Goal: Information Seeking & Learning: Check status

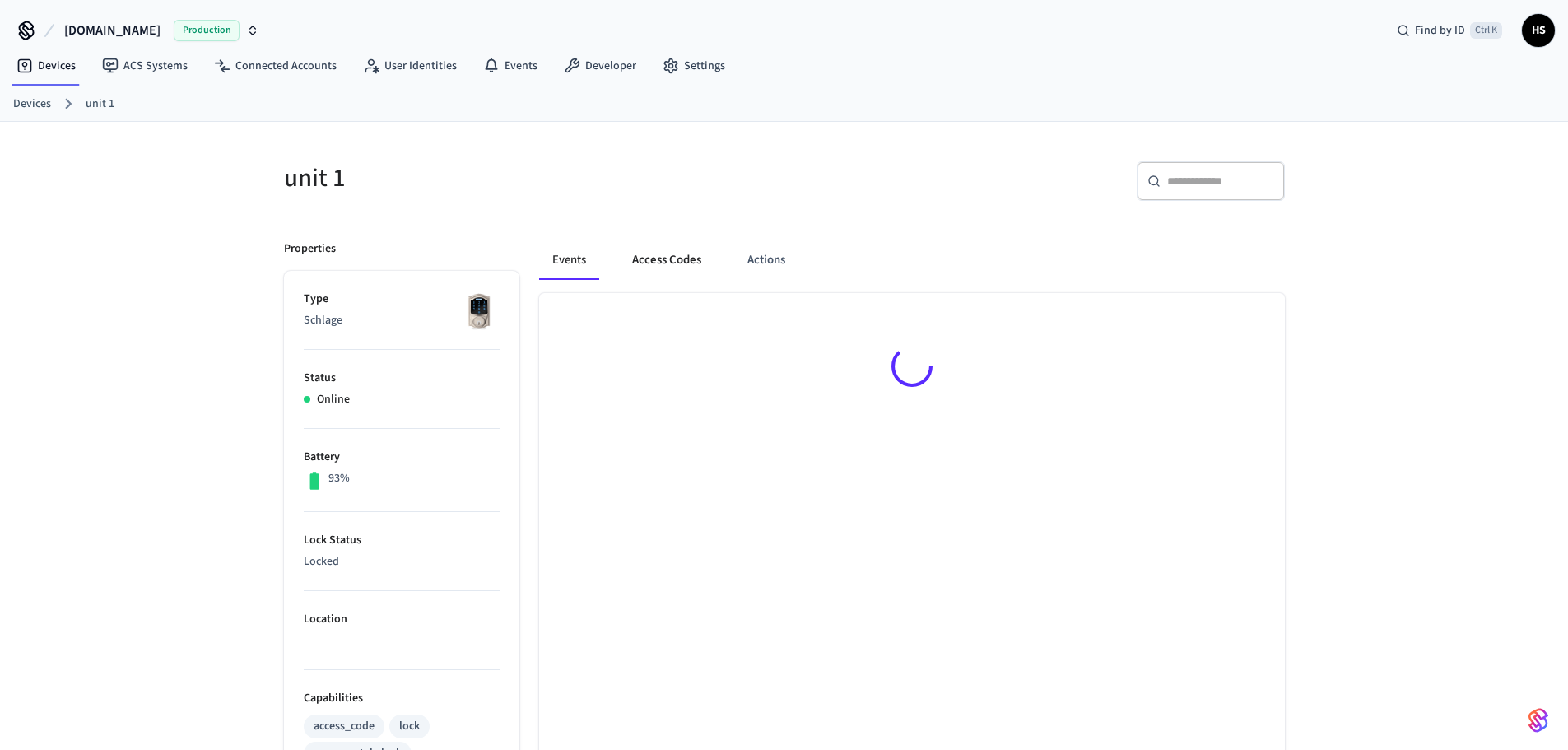
click at [666, 270] on button "Access Codes" at bounding box center [667, 260] width 95 height 39
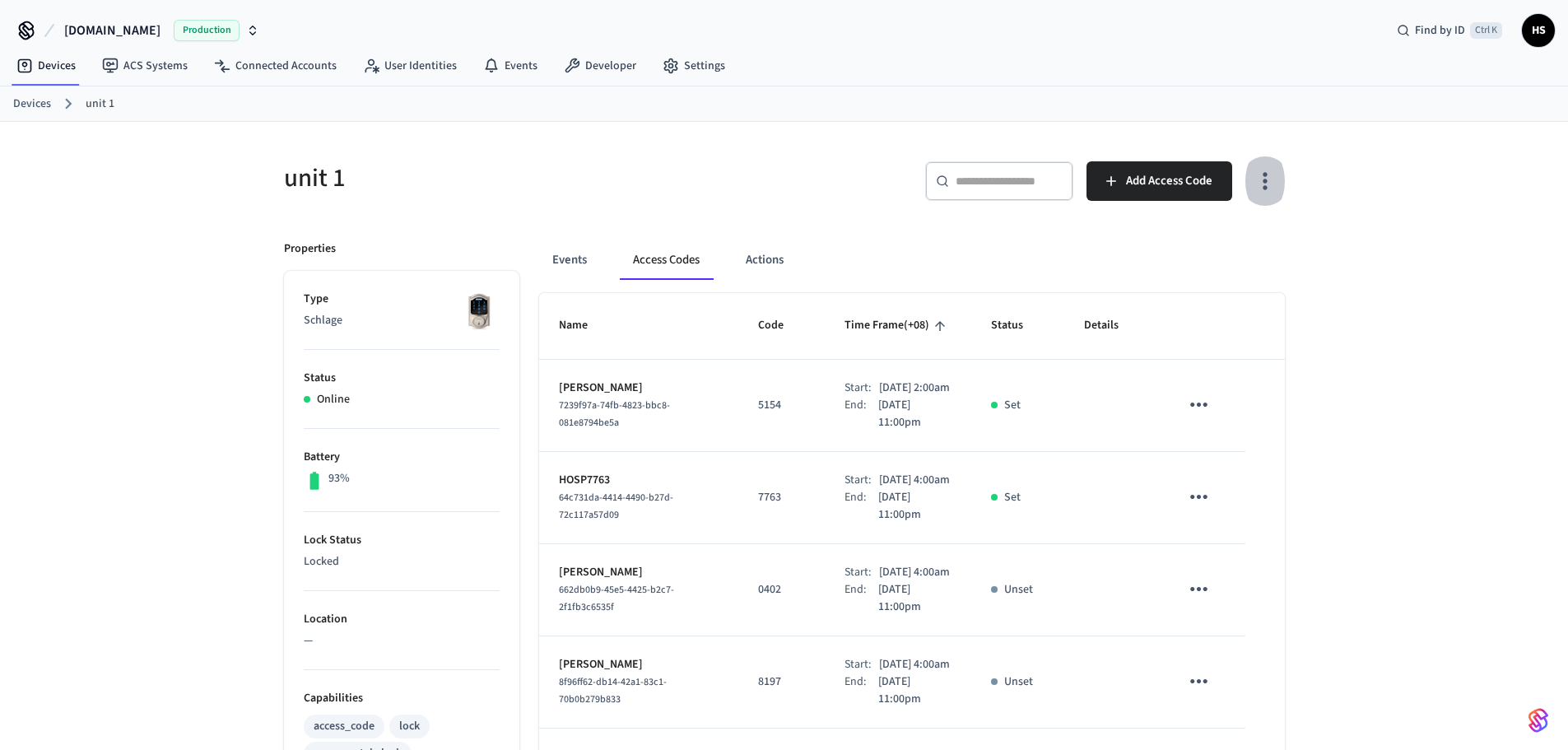
click at [1279, 184] on button "button" at bounding box center [1264, 180] width 38 height 66
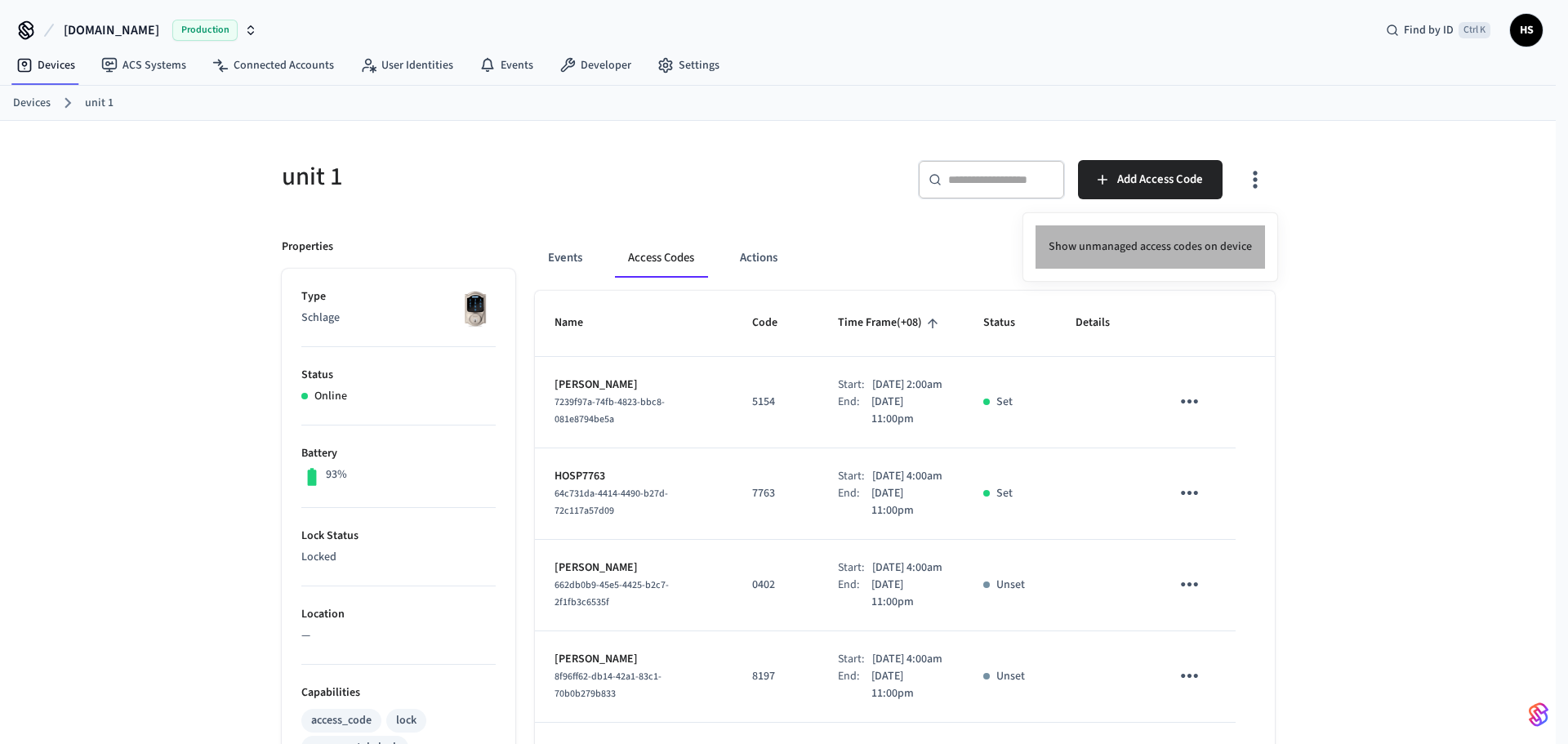
click at [1230, 235] on li "Show unmanaged access codes on device" at bounding box center [1150, 247] width 230 height 43
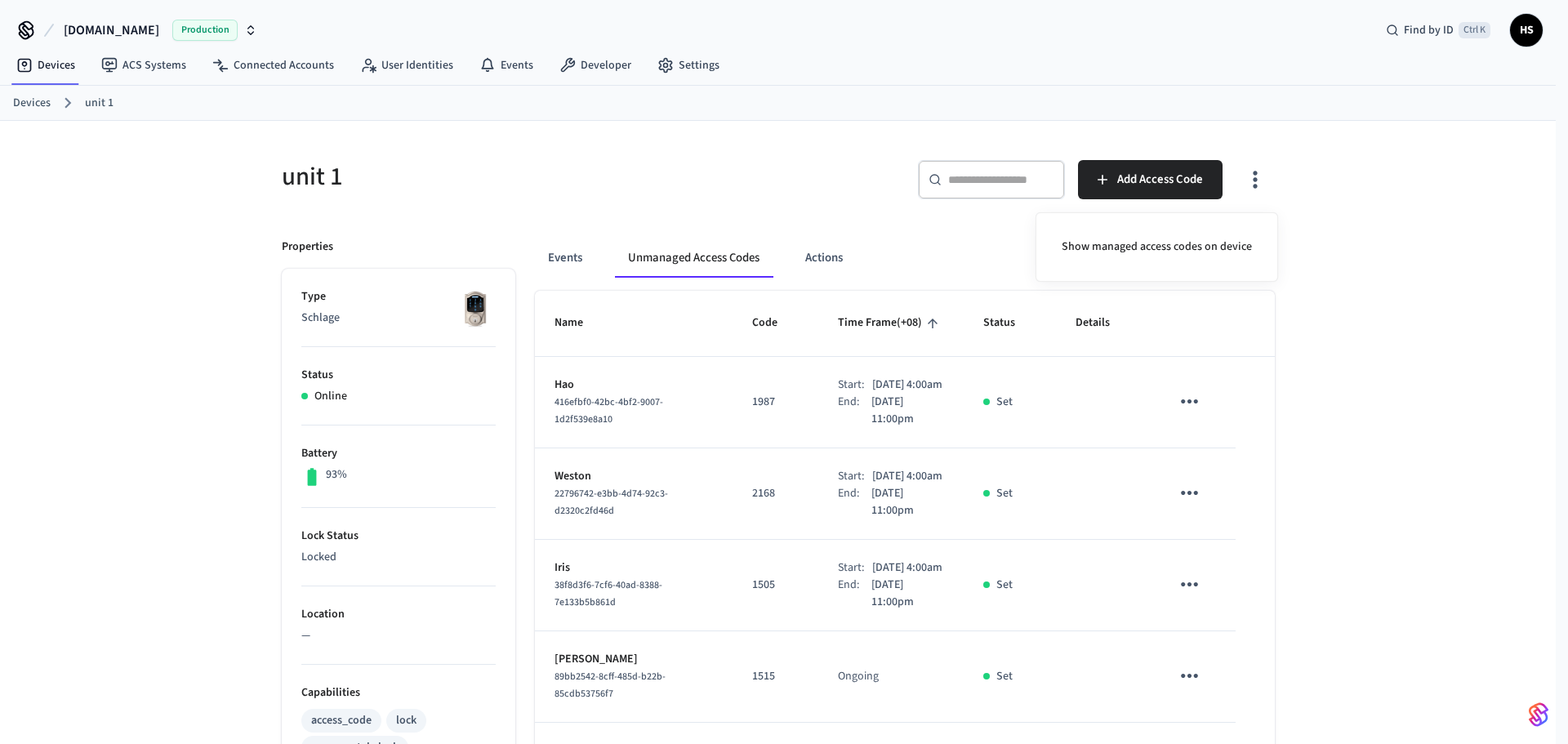
click at [853, 508] on div at bounding box center [784, 372] width 1568 height 744
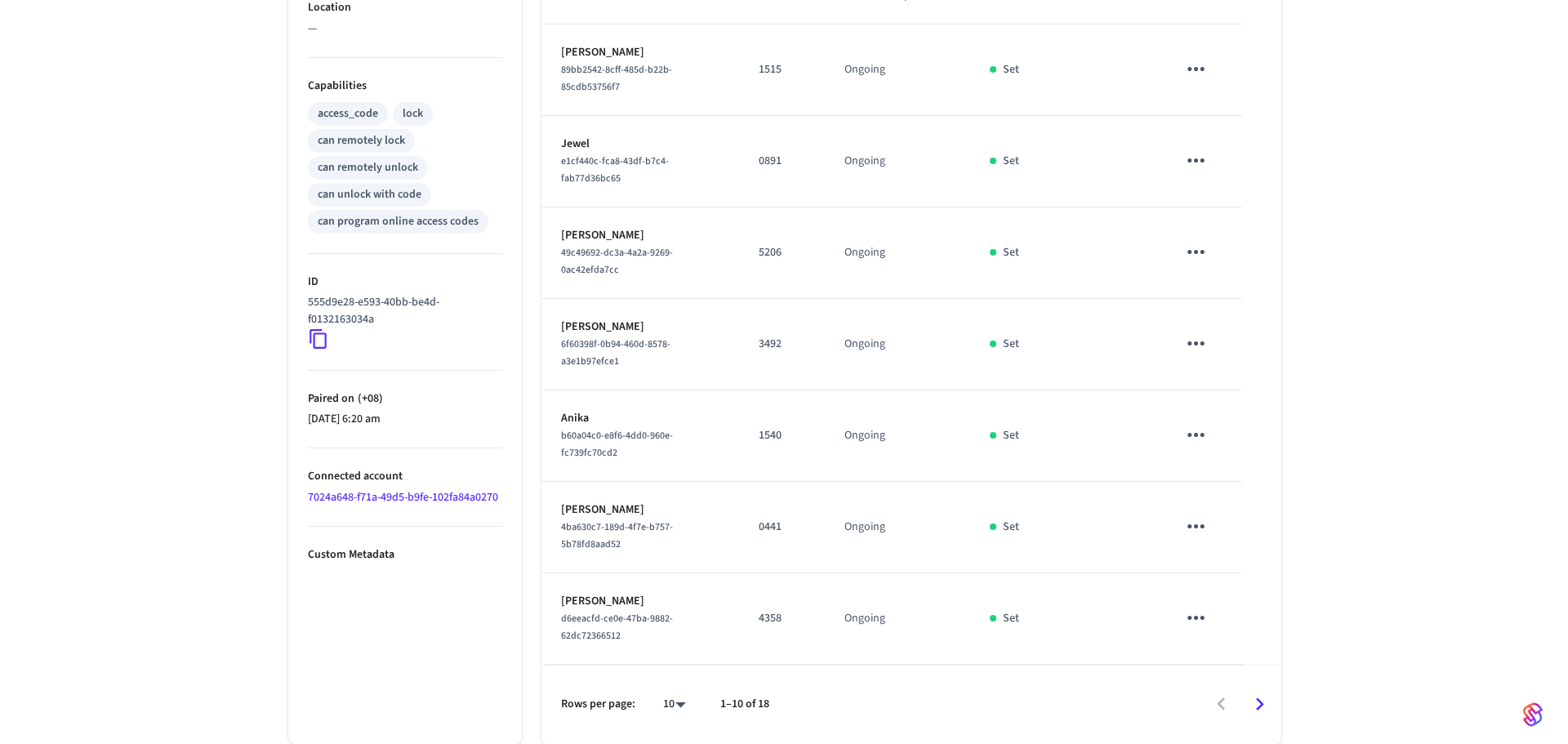
scroll to position [658, 0]
click at [654, 707] on body "Hospitable.com Production Find by ID Ctrl K HS Devices ACS Systems Connected Ac…" at bounding box center [784, 68] width 1568 height 1350
click at [654, 707] on li "All" at bounding box center [660, 696] width 43 height 43
type input "**"
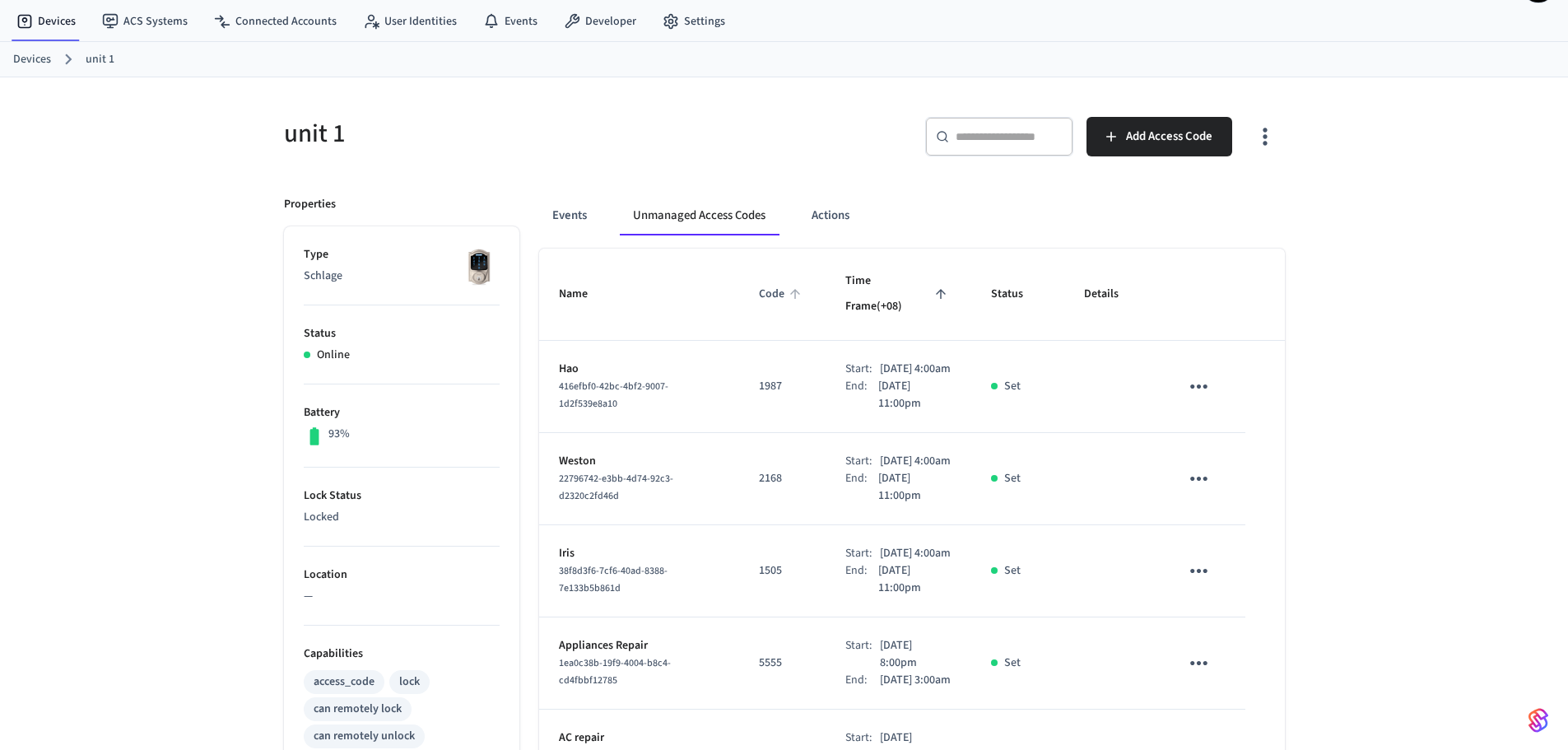
scroll to position [0, 0]
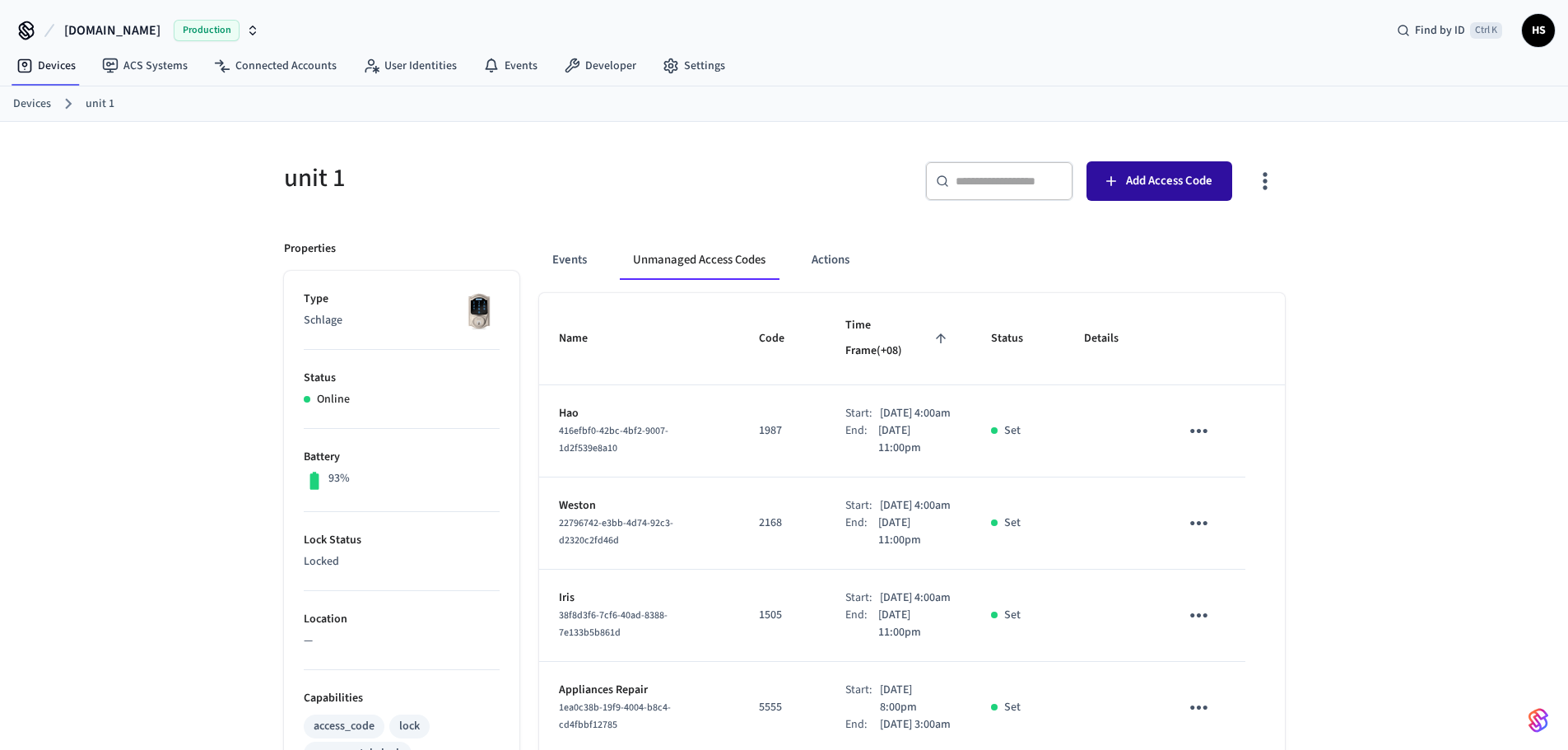
click at [1231, 180] on button "Add Access Code" at bounding box center [1159, 181] width 146 height 39
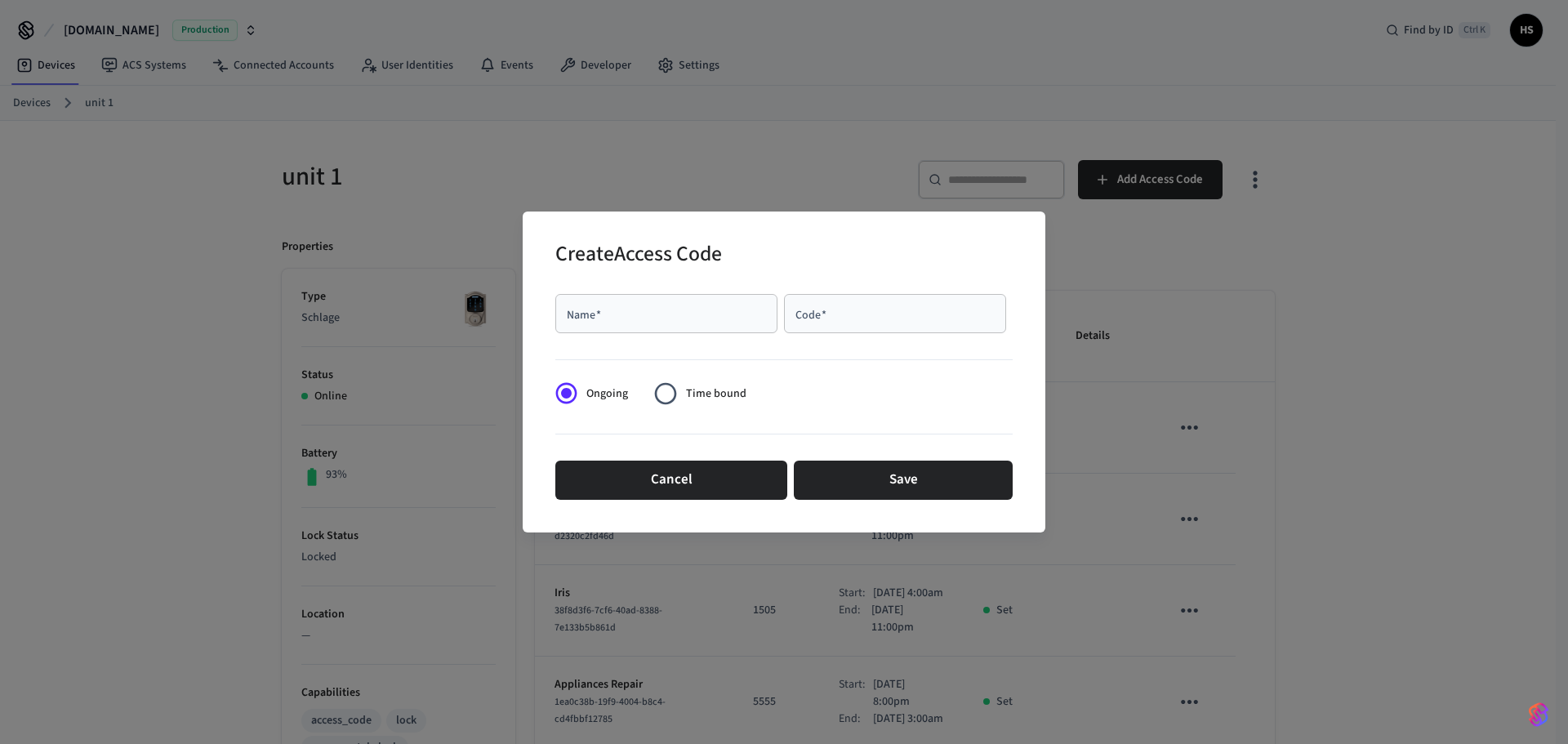
click at [1247, 180] on div "Create Access Code Name   * Name   * Code   * Code   * Ongoing Time bound Cance…" at bounding box center [784, 372] width 1568 height 744
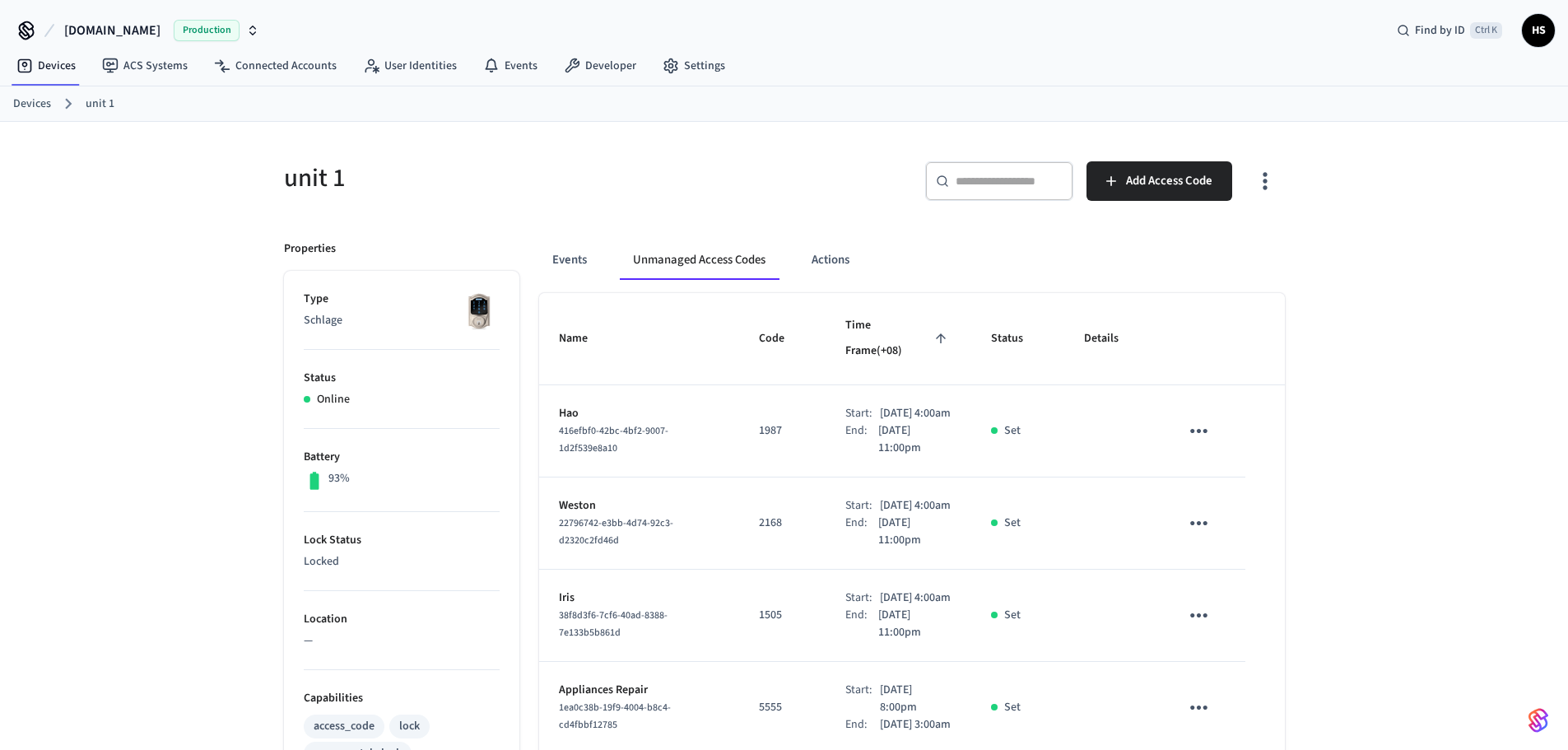
click at [1257, 181] on icon "button" at bounding box center [1265, 180] width 26 height 26
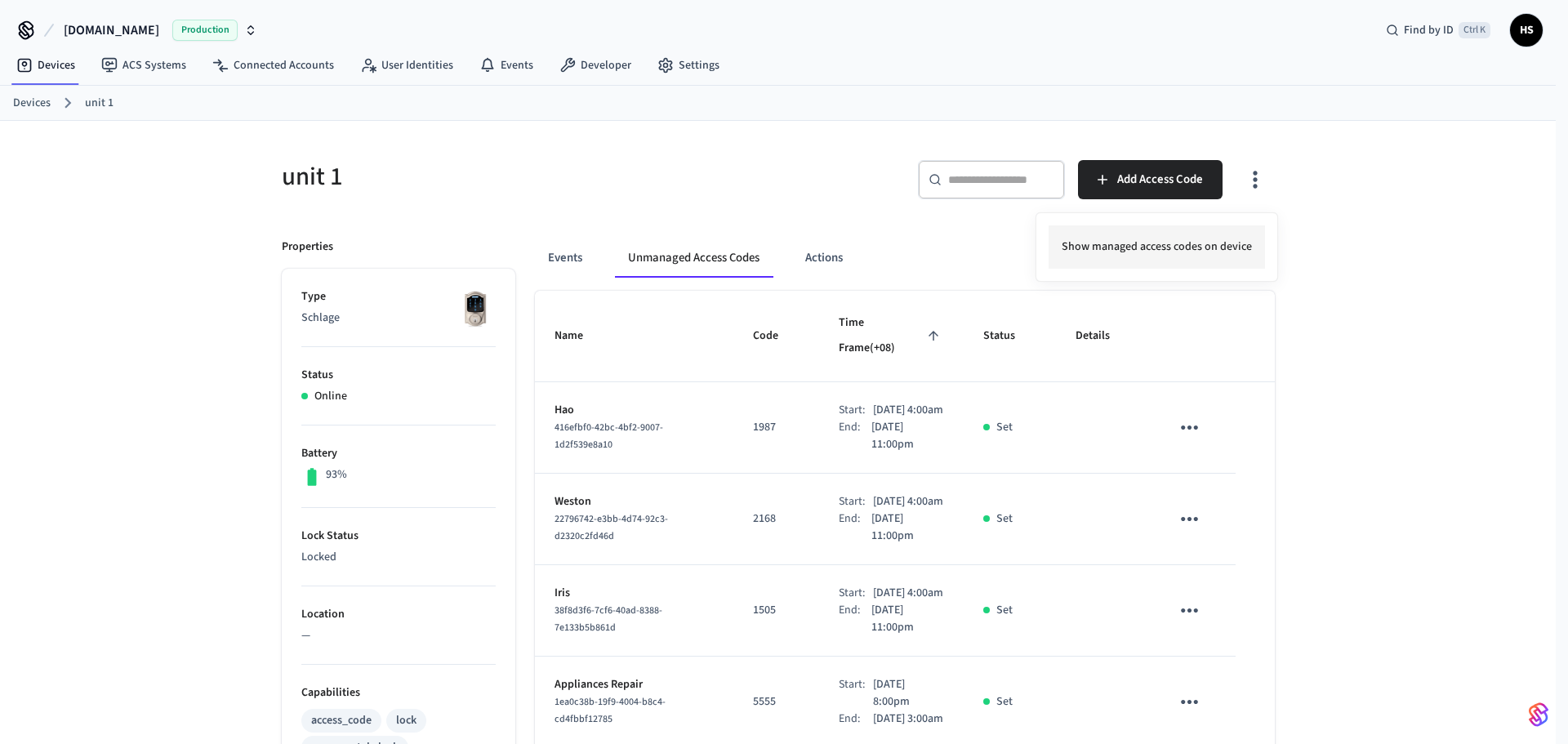
click at [1202, 248] on li "Show managed access codes on device" at bounding box center [1157, 247] width 216 height 43
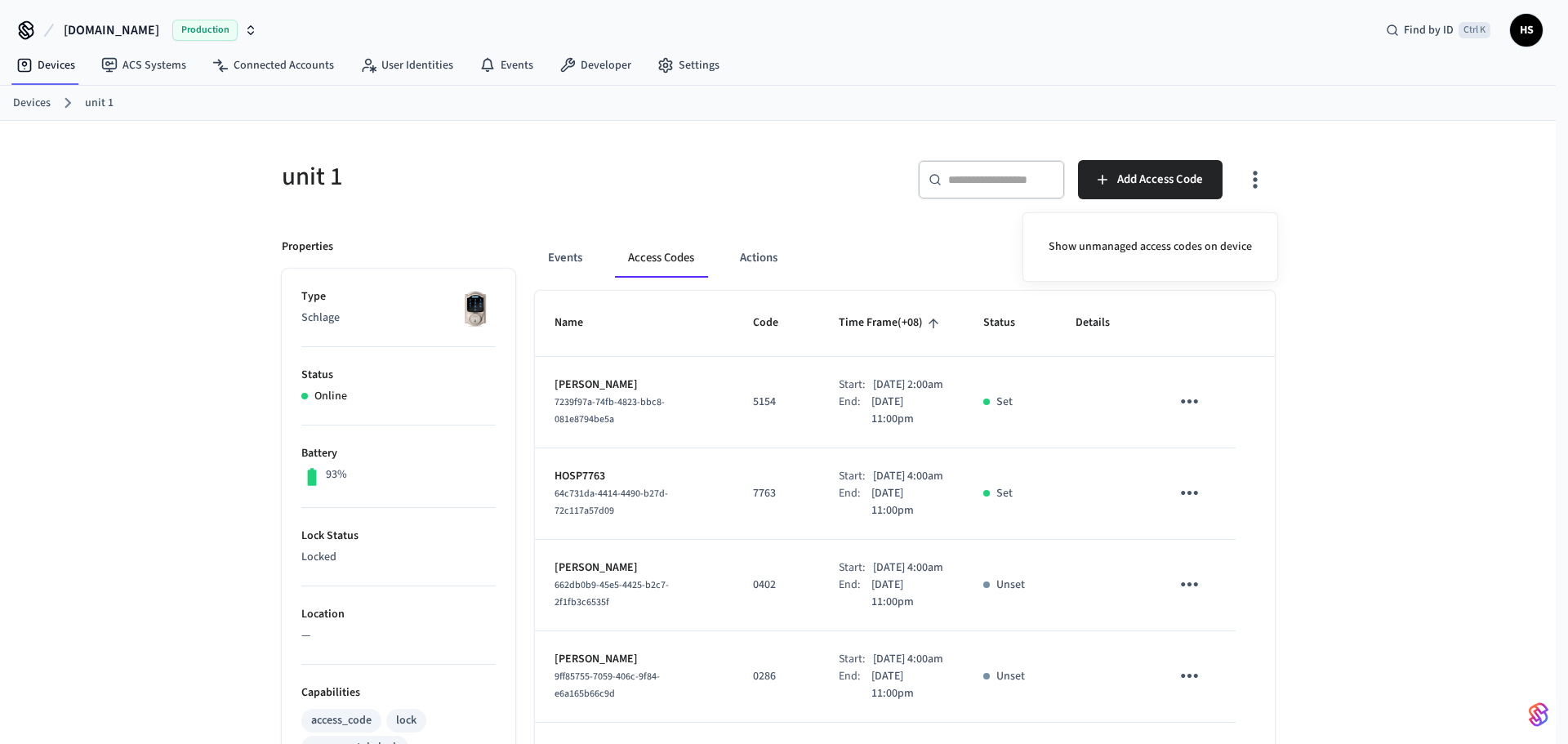
click at [859, 434] on div at bounding box center [784, 372] width 1568 height 744
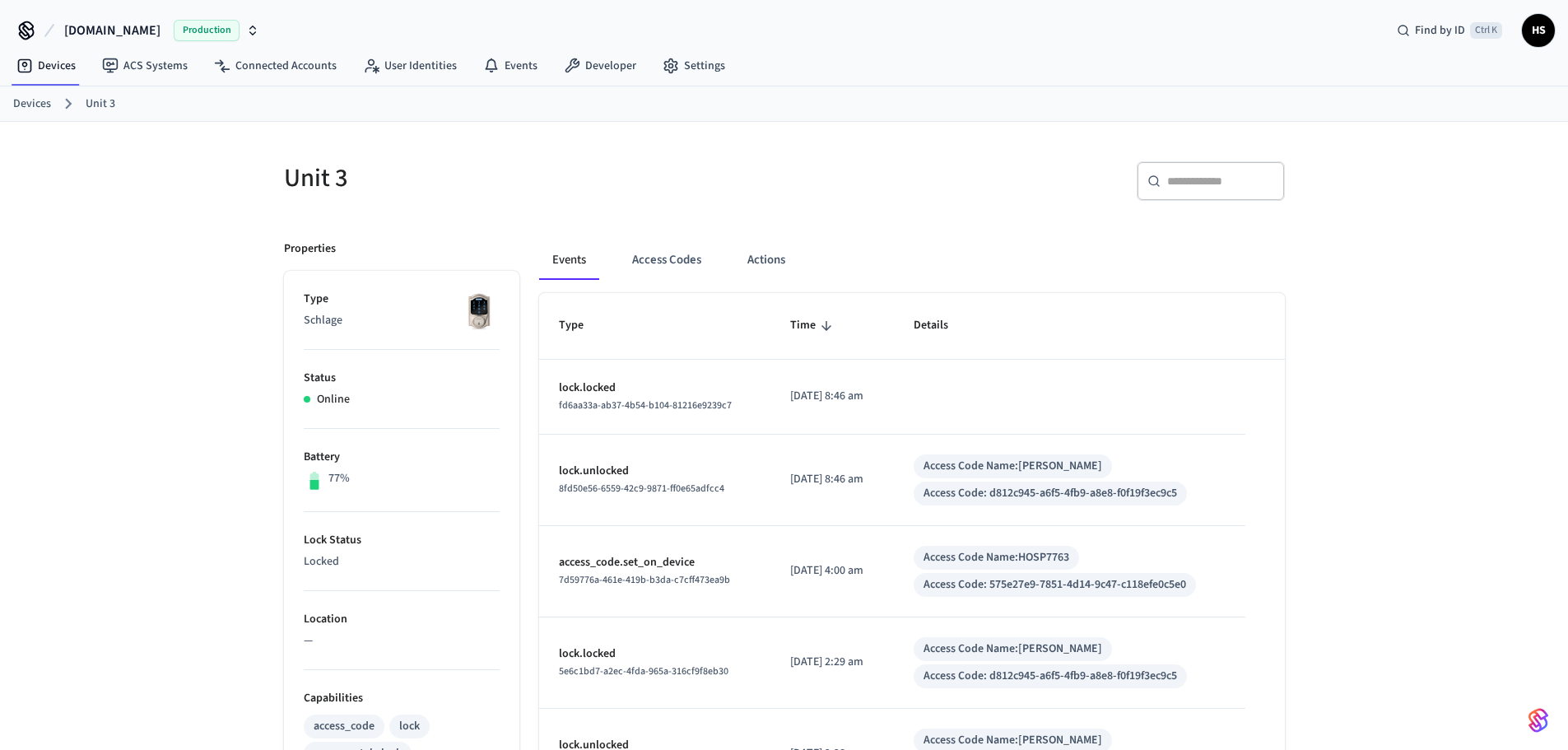
click at [693, 292] on div "Events Access Codes Actions Type Time Details lock.locked fd6aa33a-ab37-4b54-b1…" at bounding box center [901, 753] width 765 height 1066
click at [695, 245] on button "Access Codes" at bounding box center [667, 260] width 95 height 39
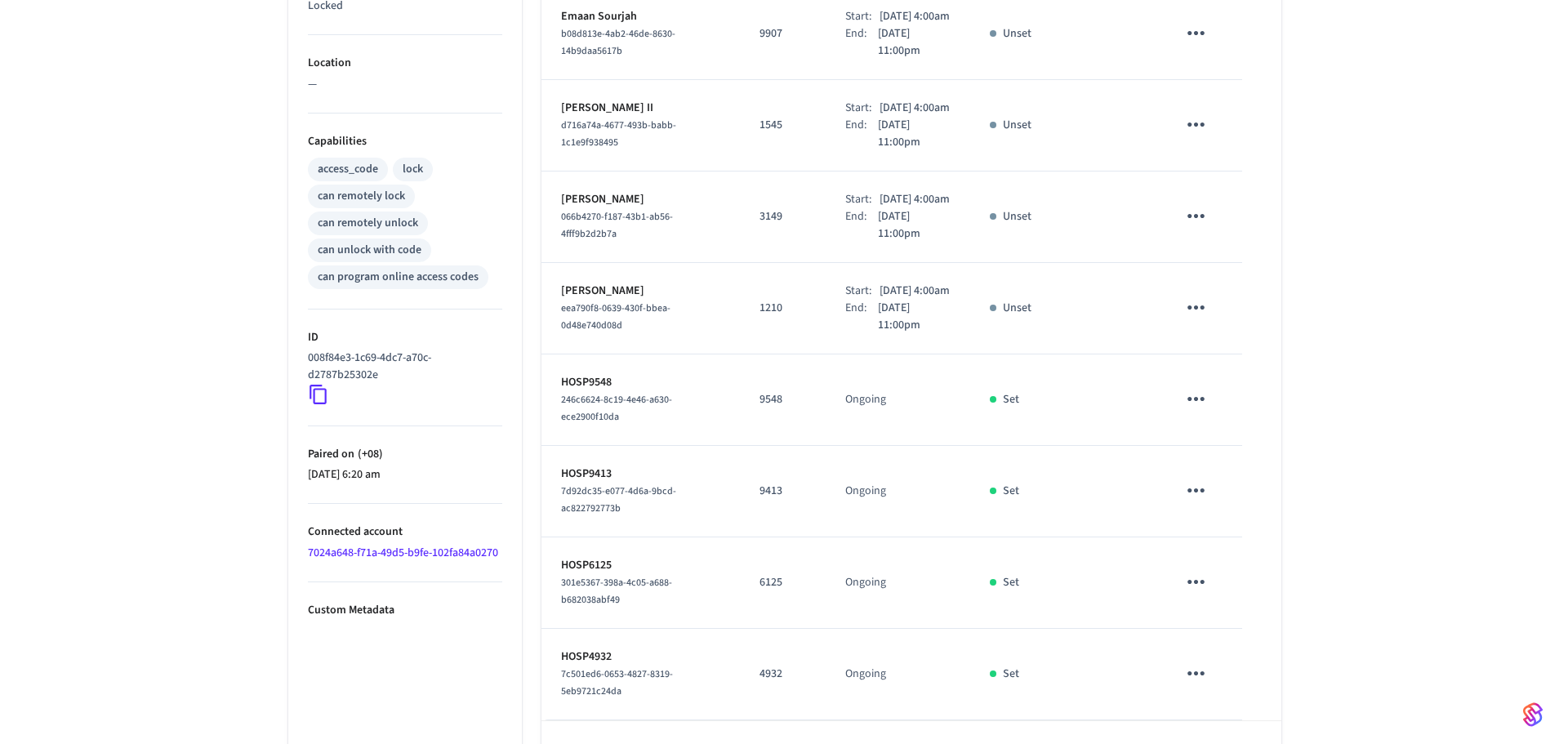
scroll to position [709, 0]
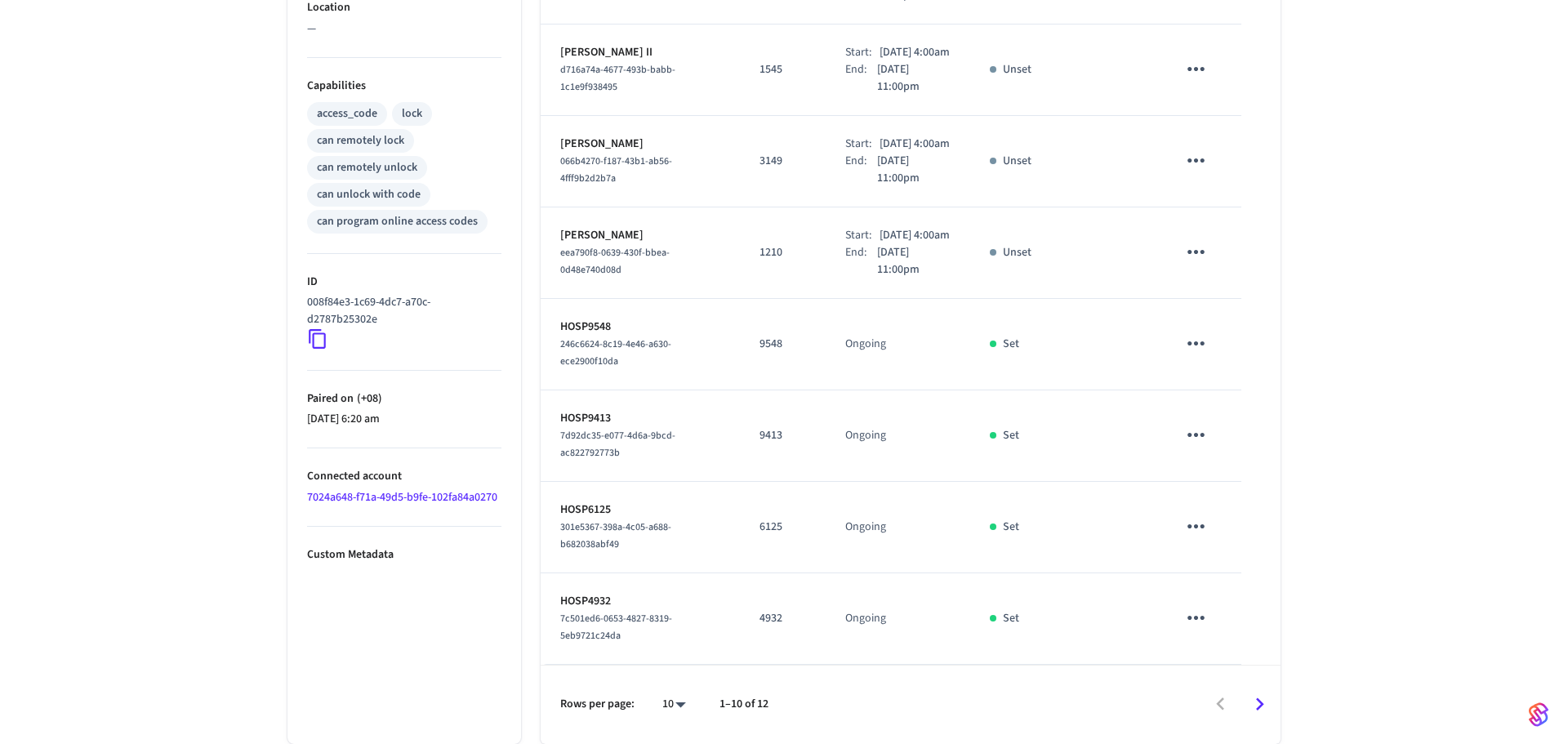
click at [666, 703] on body "[DOMAIN_NAME] Production Find by ID Ctrl K HS Devices ACS Systems Connected Acc…" at bounding box center [784, 68] width 1568 height 1350
click at [666, 703] on li "All" at bounding box center [660, 696] width 43 height 43
type input "**"
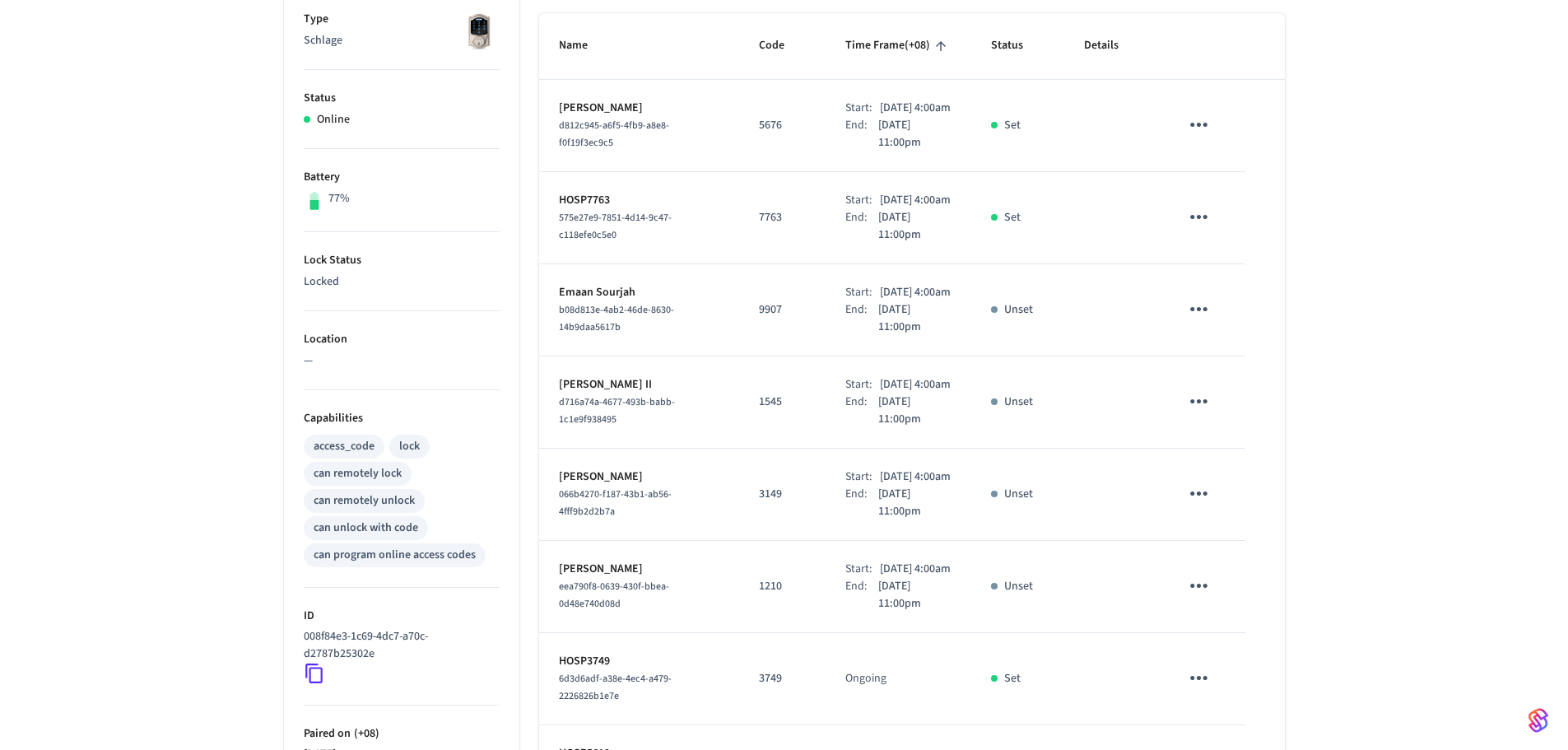
scroll to position [0, 0]
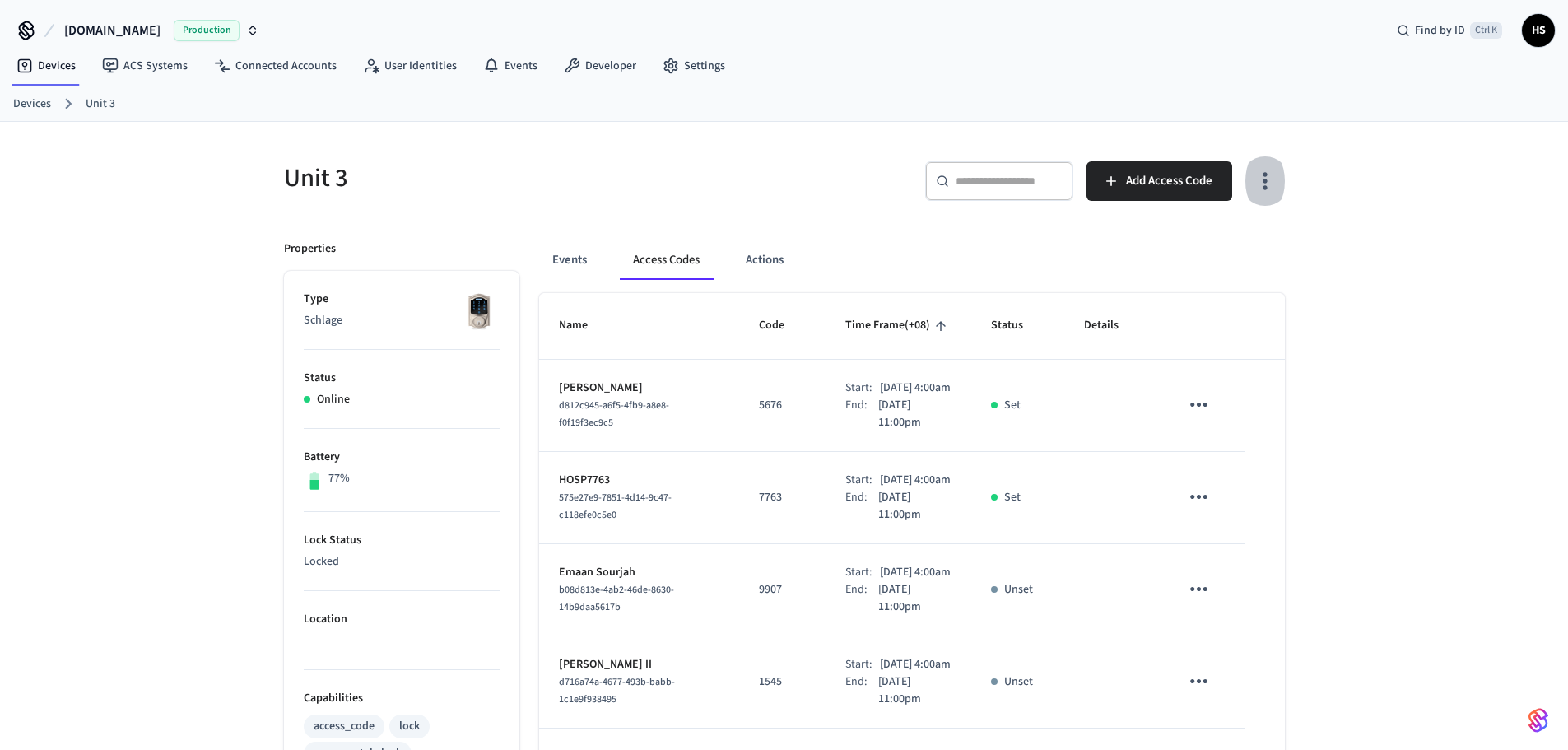
click at [1268, 167] on button "button" at bounding box center [1264, 180] width 38 height 66
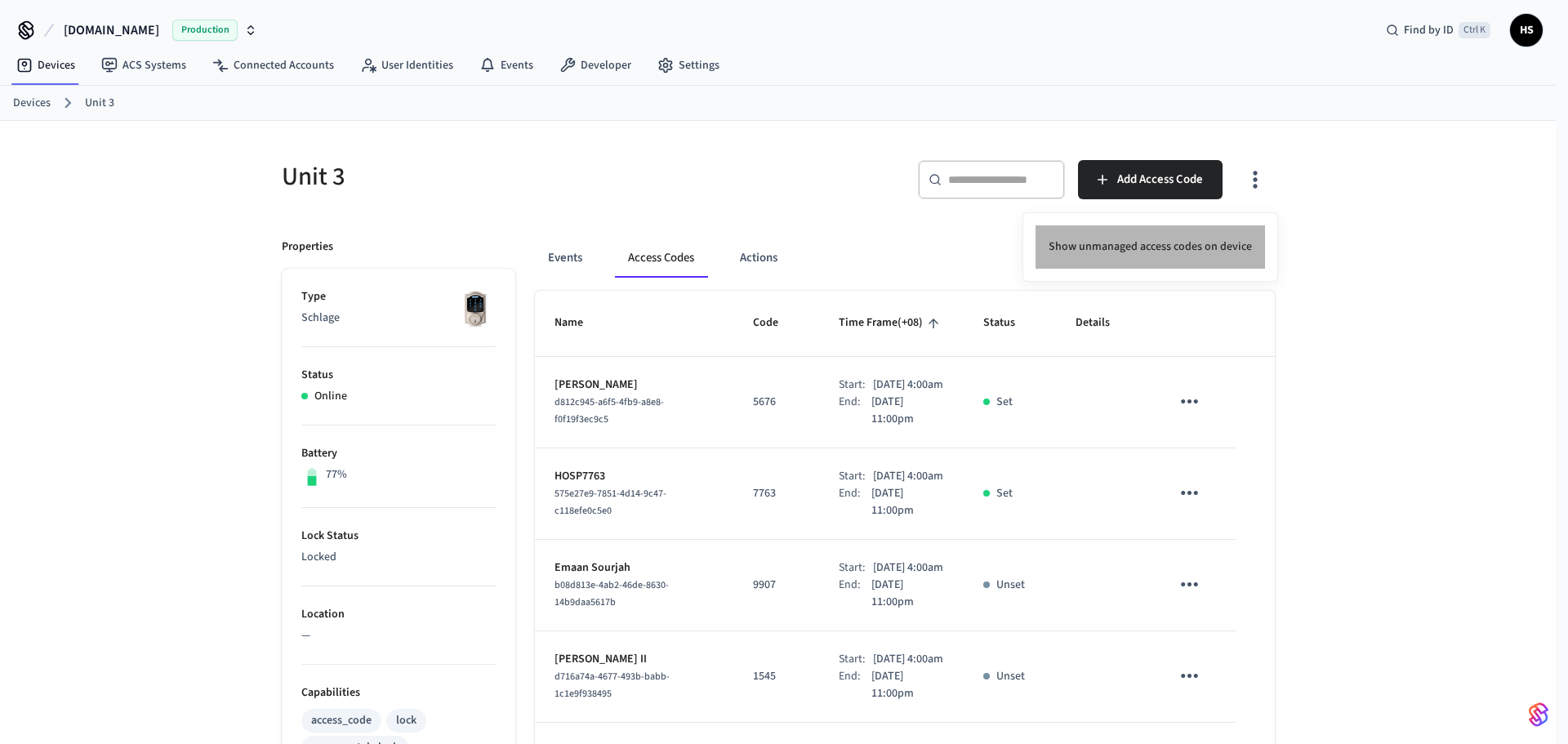
click at [1240, 242] on li "Show unmanaged access codes on device" at bounding box center [1150, 247] width 230 height 43
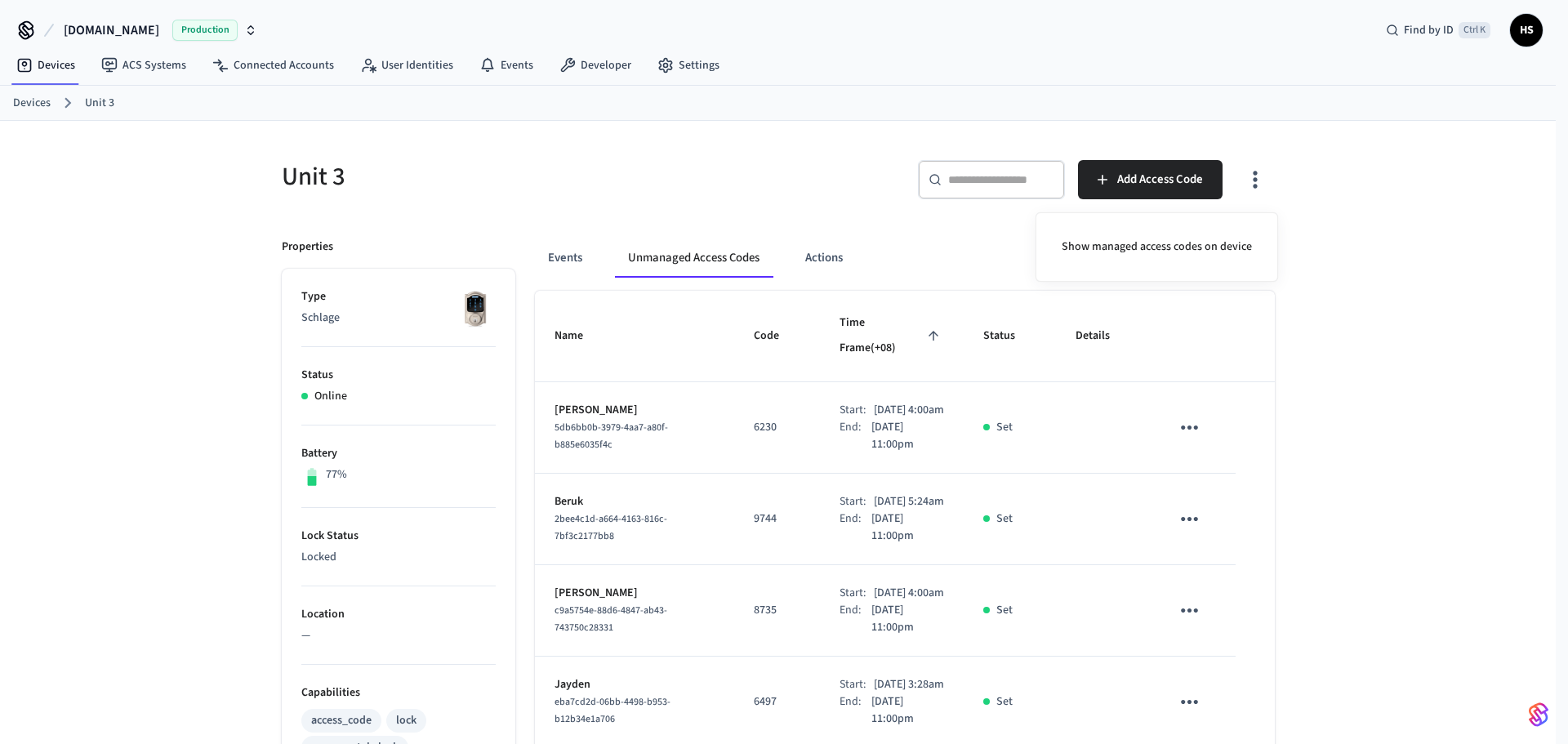
click at [916, 324] on div at bounding box center [784, 372] width 1568 height 744
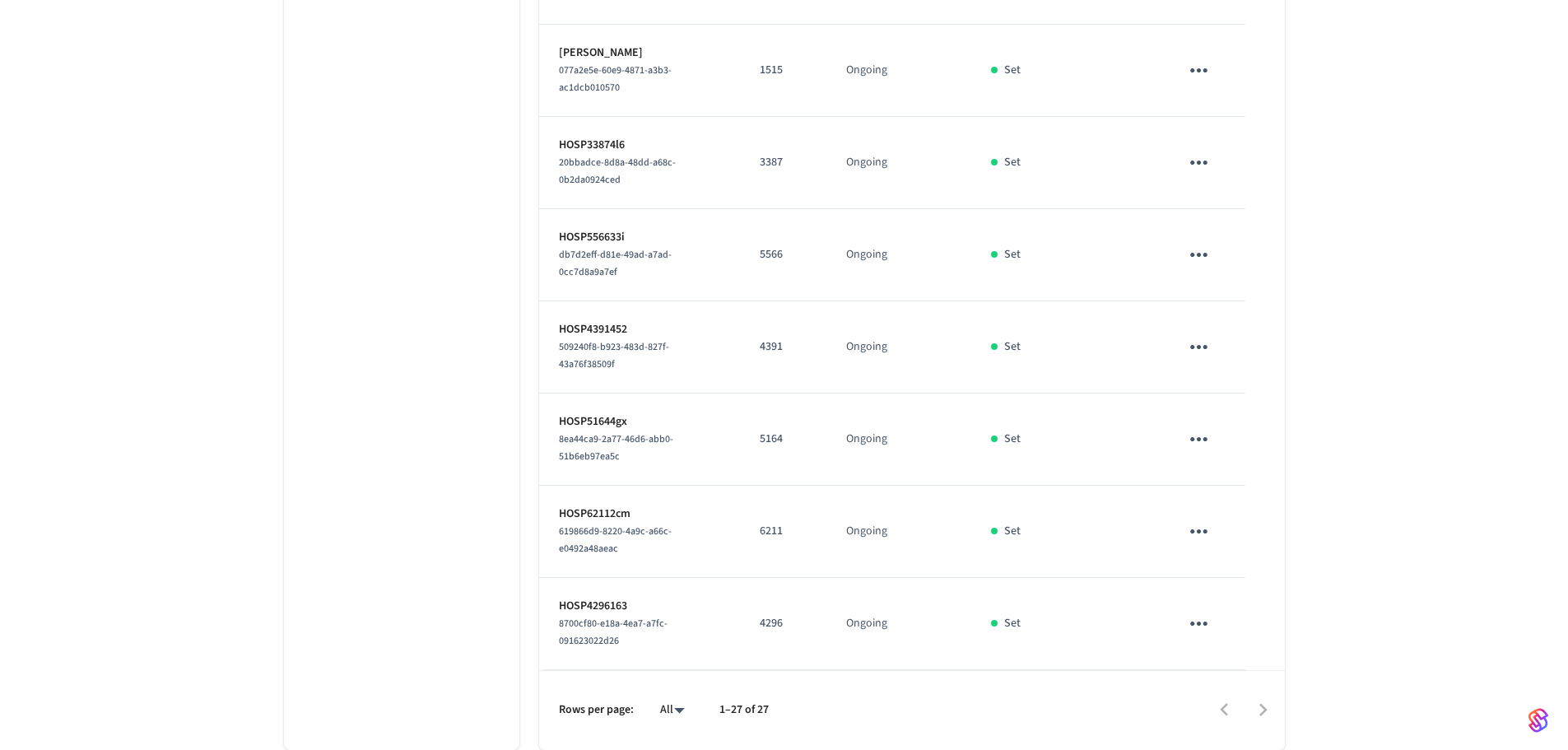
scroll to position [2386, 0]
click at [667, 716] on li "All" at bounding box center [666, 701] width 43 height 43
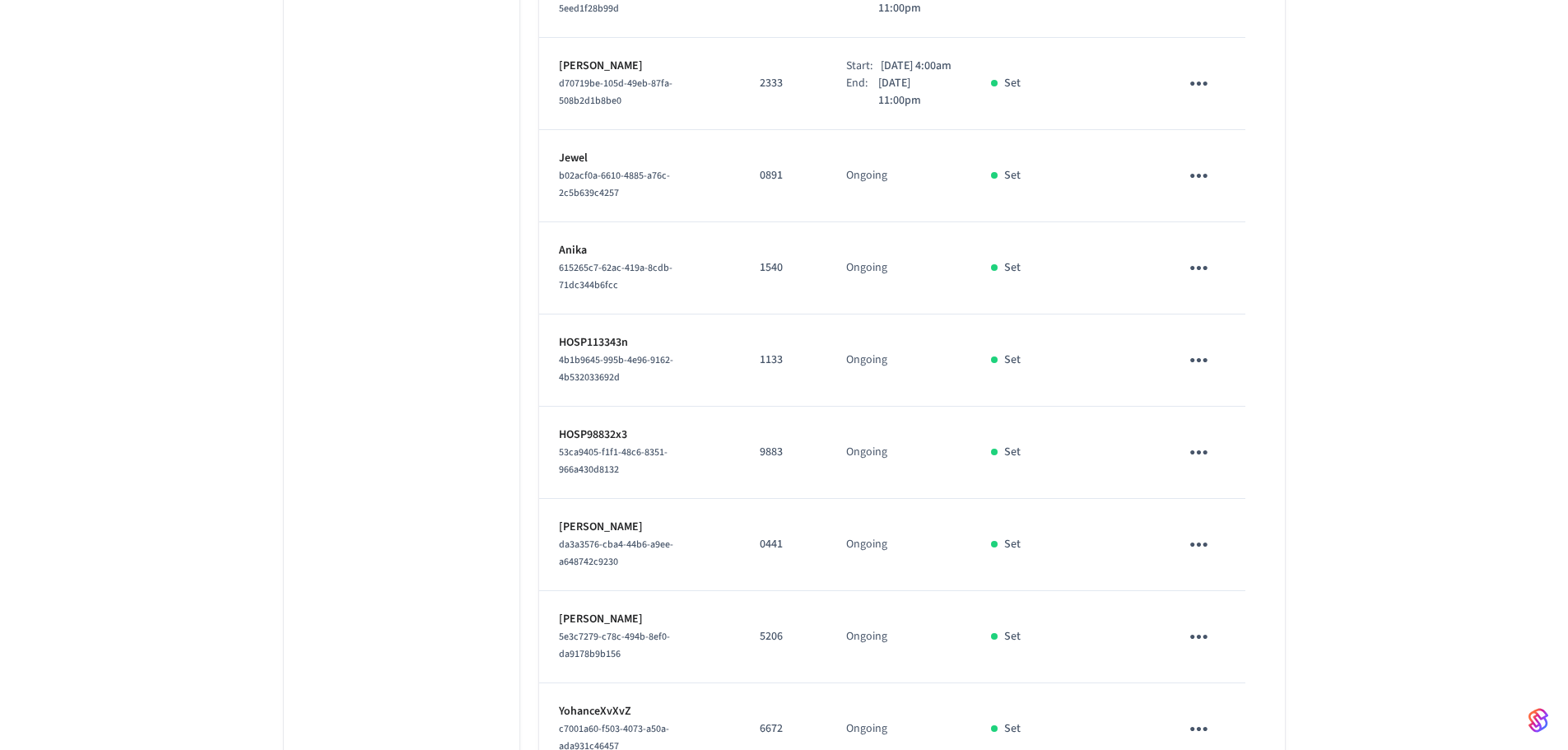
scroll to position [1646, 0]
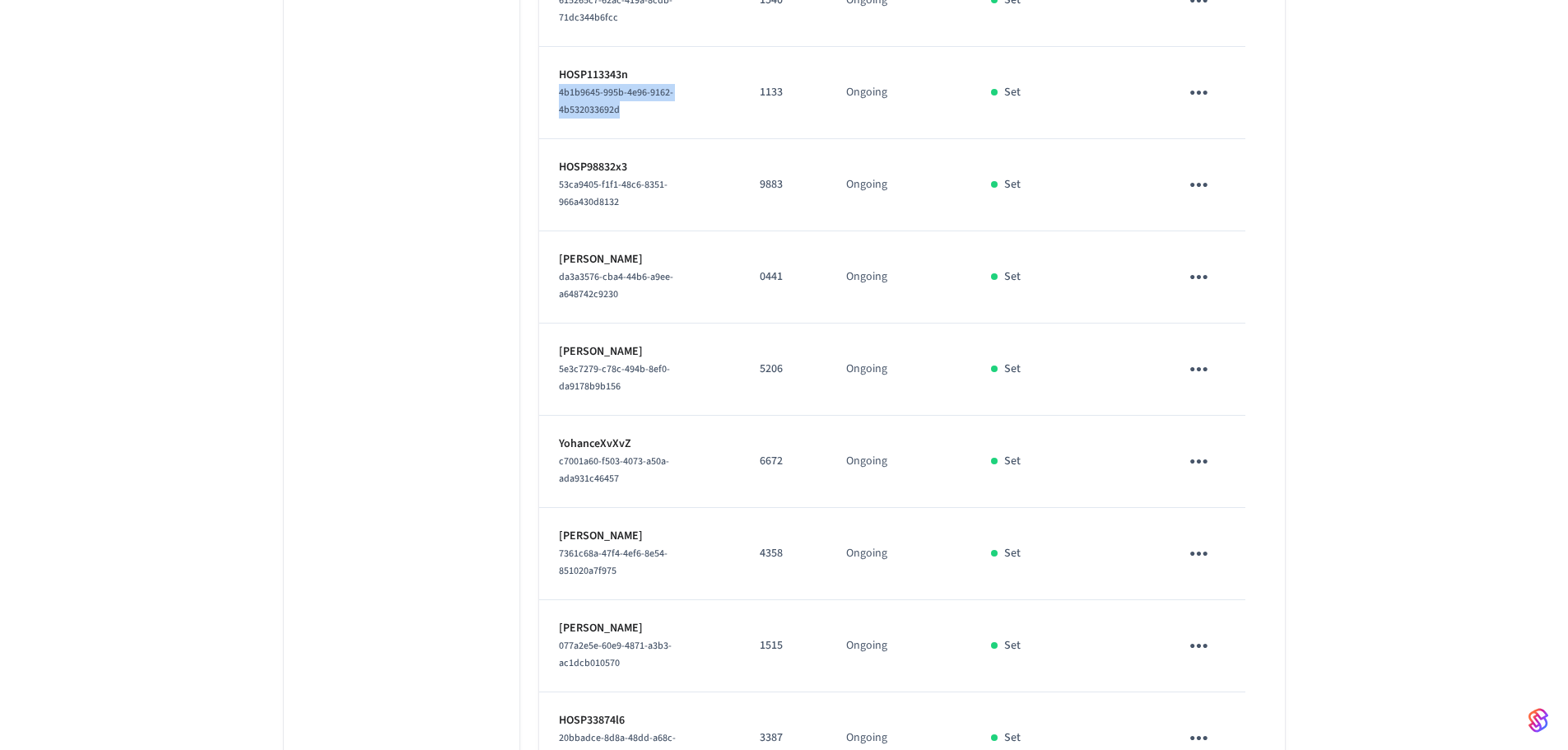
drag, startPoint x: 620, startPoint y: 273, endPoint x: 547, endPoint y: 261, distance: 74.0
click at [547, 139] on td "HOSP113343n 4b1b9645-995b-4e96-9162-4b532033692d" at bounding box center [639, 93] width 201 height 92
copy span "4b1b9645-995b-4e96-9162-4b532033692d"
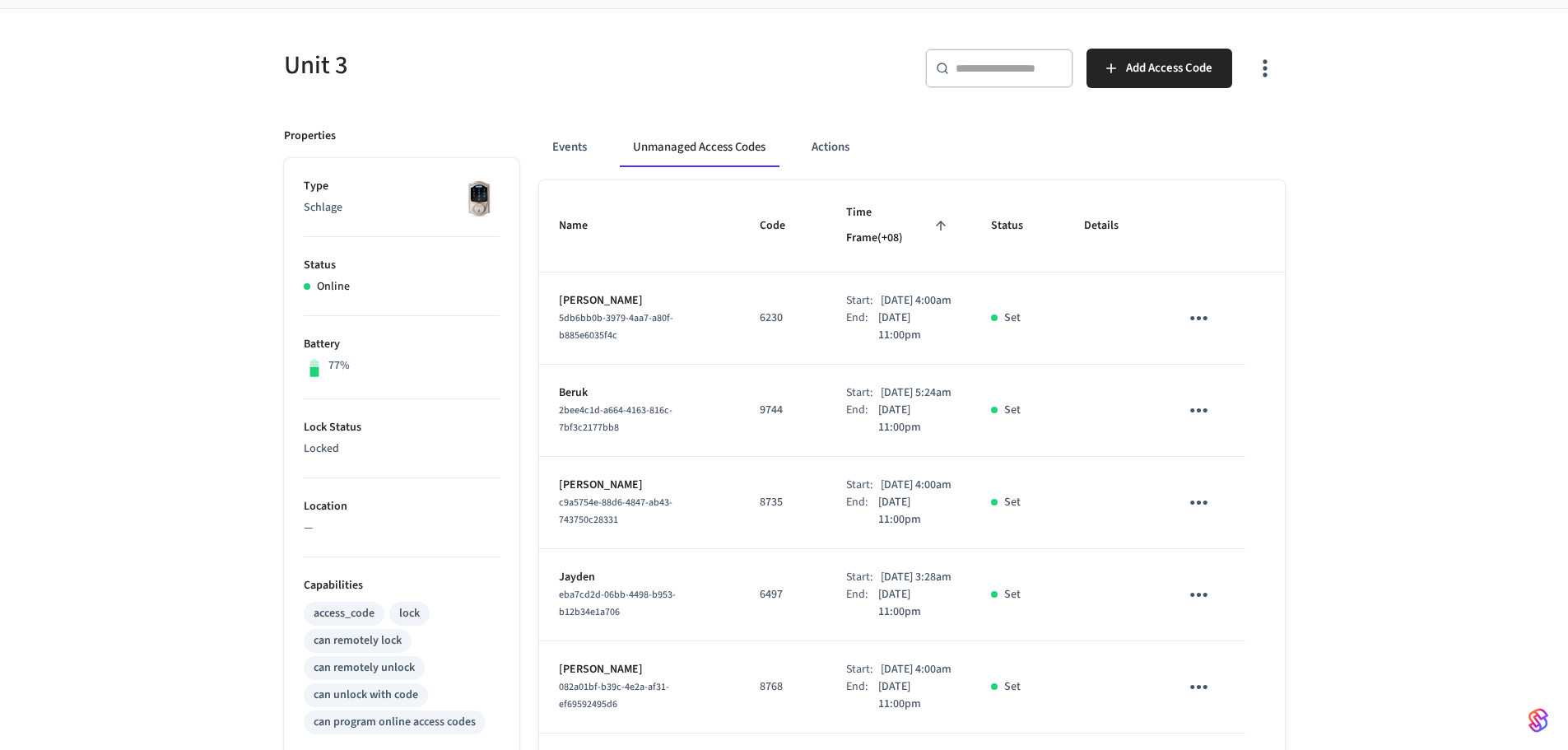
scroll to position [0, 0]
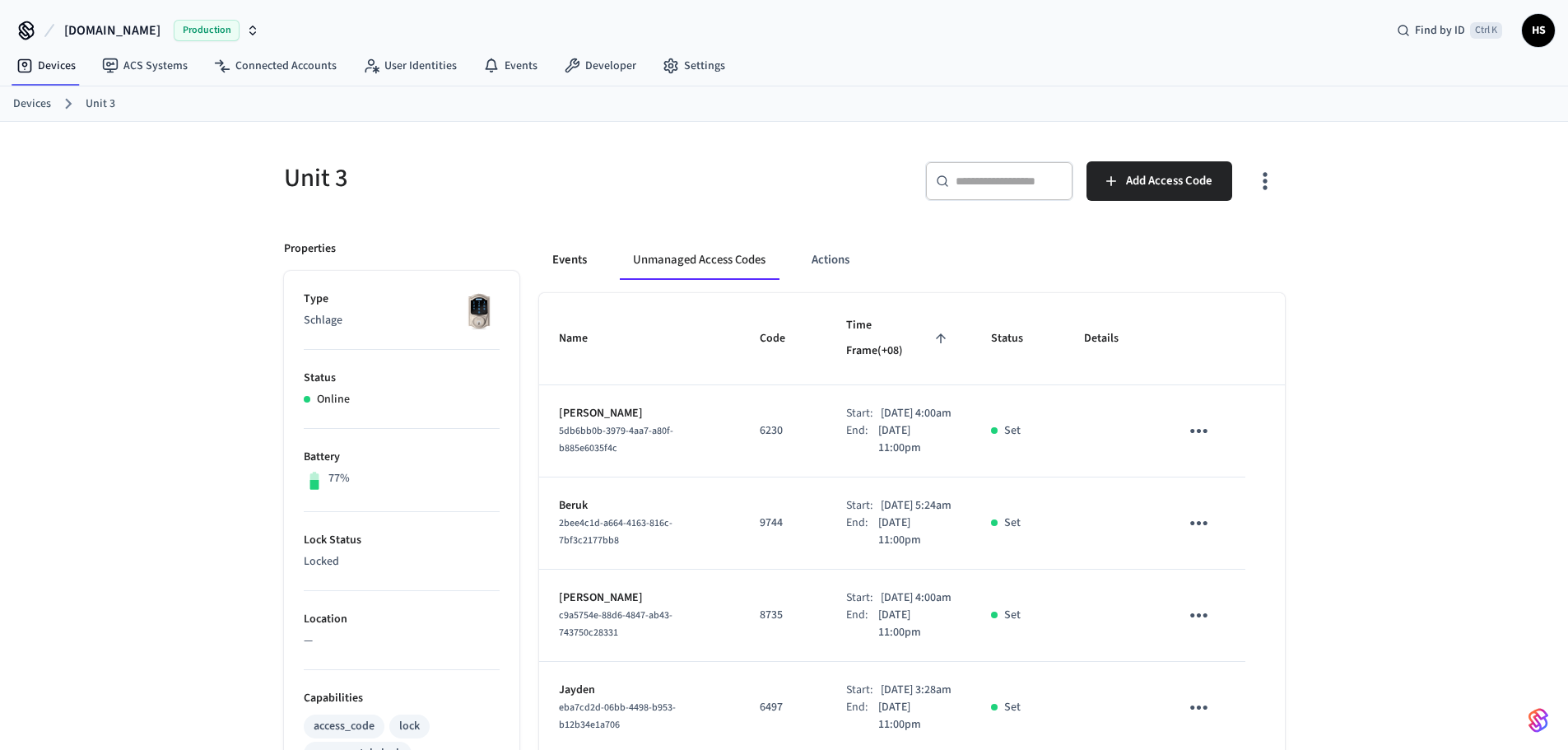
click at [575, 266] on button "Events" at bounding box center [569, 260] width 61 height 39
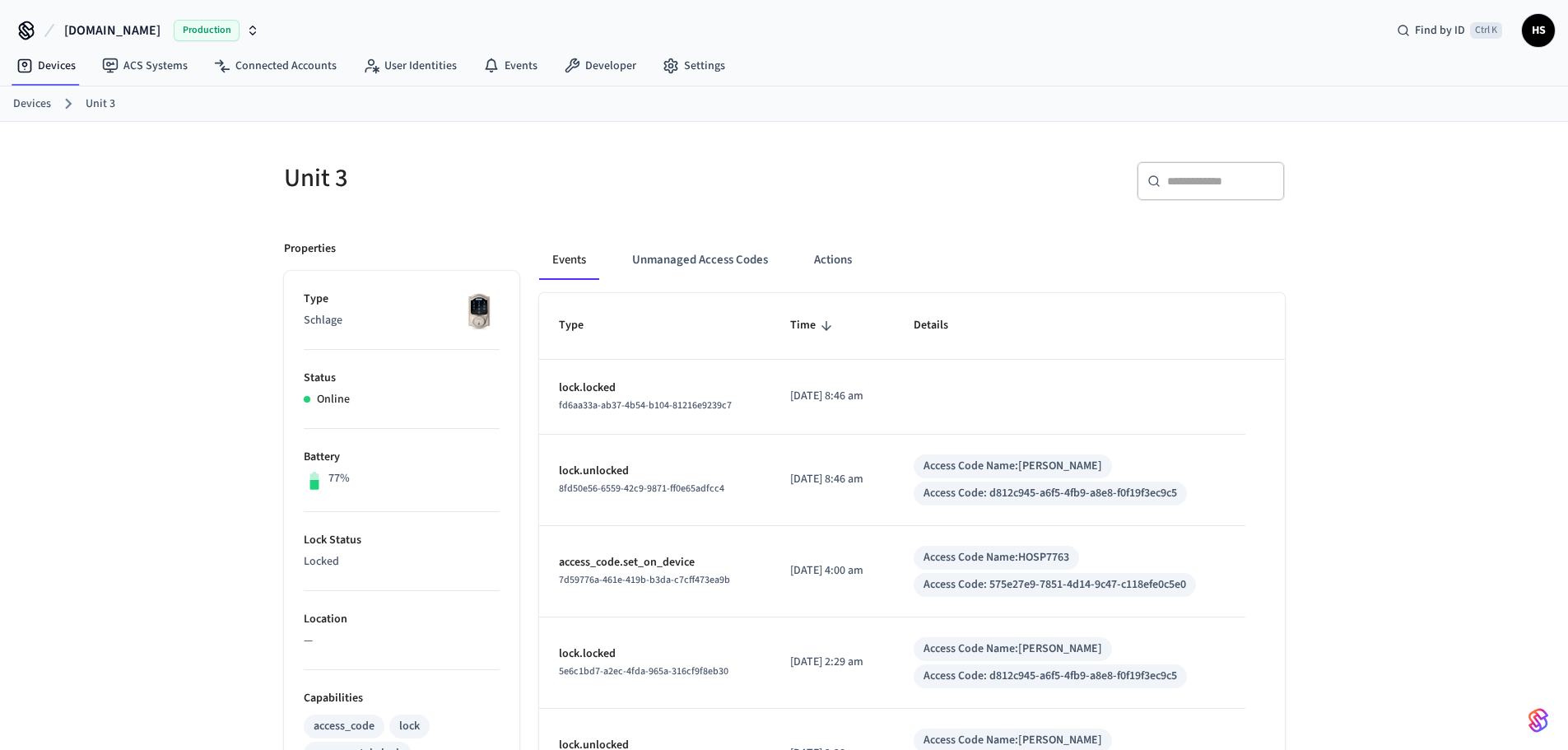
click at [1209, 167] on div "​ ​" at bounding box center [1210, 181] width 148 height 39
paste input "**********"
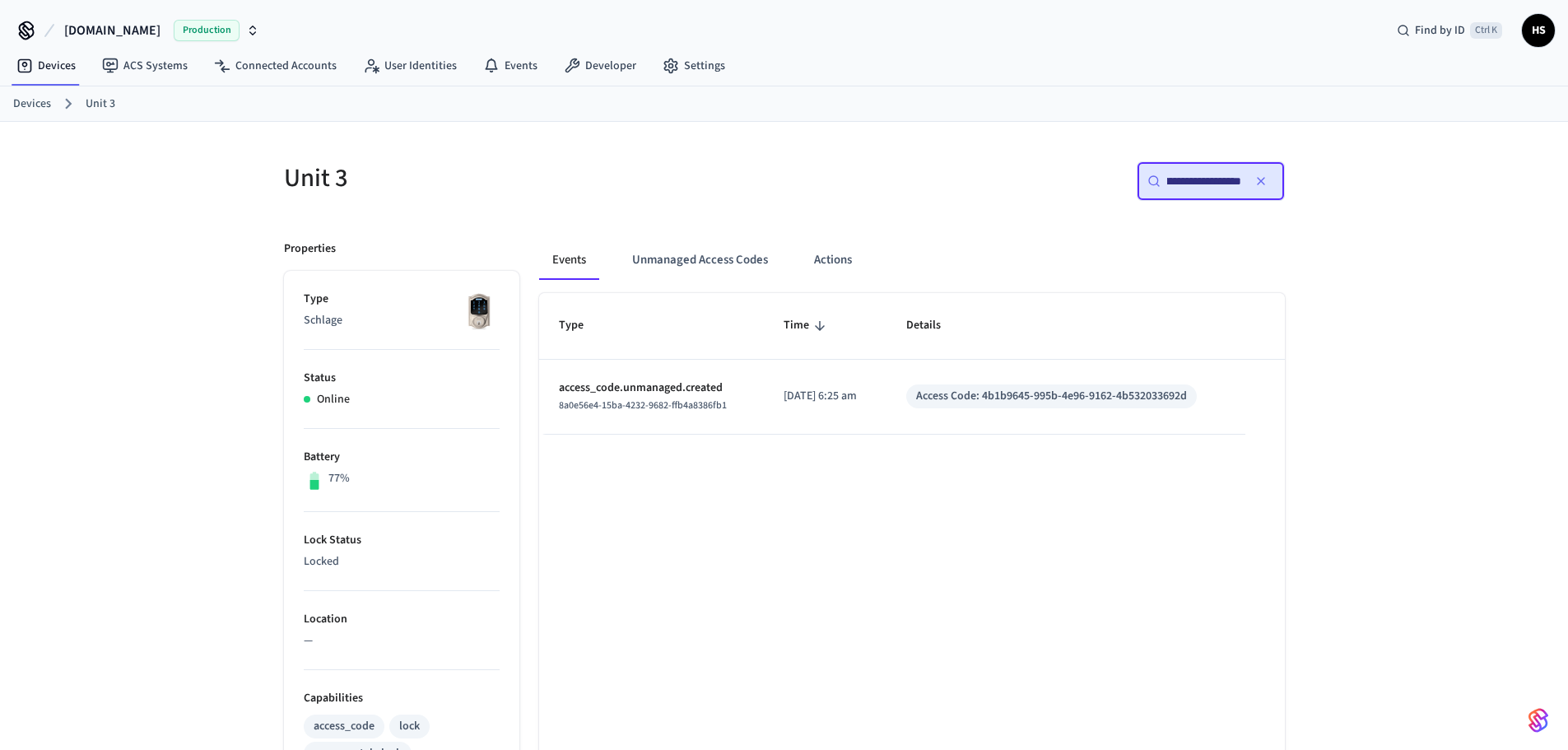
type input "**********"
click at [717, 278] on button "Unmanaged Access Codes" at bounding box center [700, 260] width 162 height 39
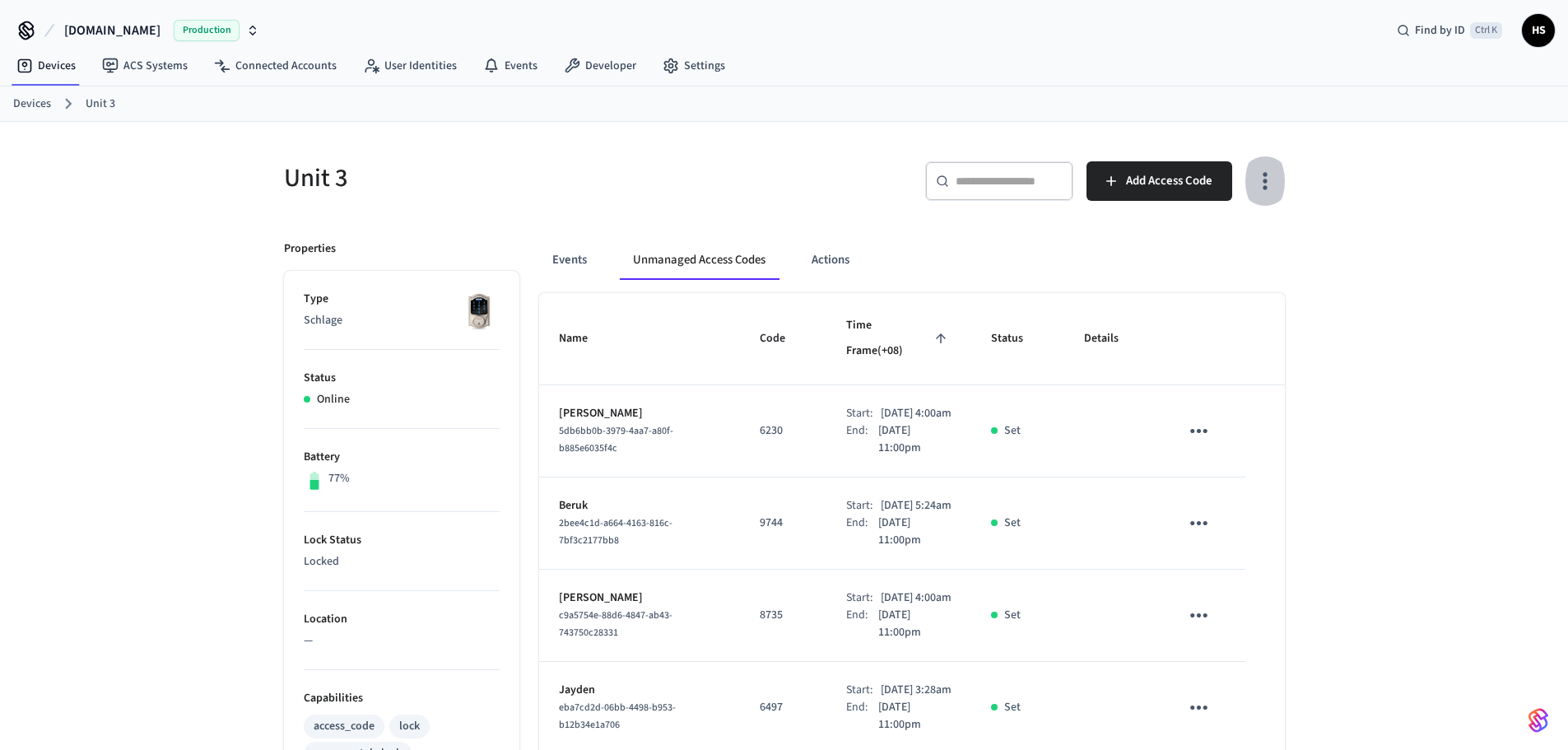
click at [1273, 176] on icon "button" at bounding box center [1265, 180] width 26 height 26
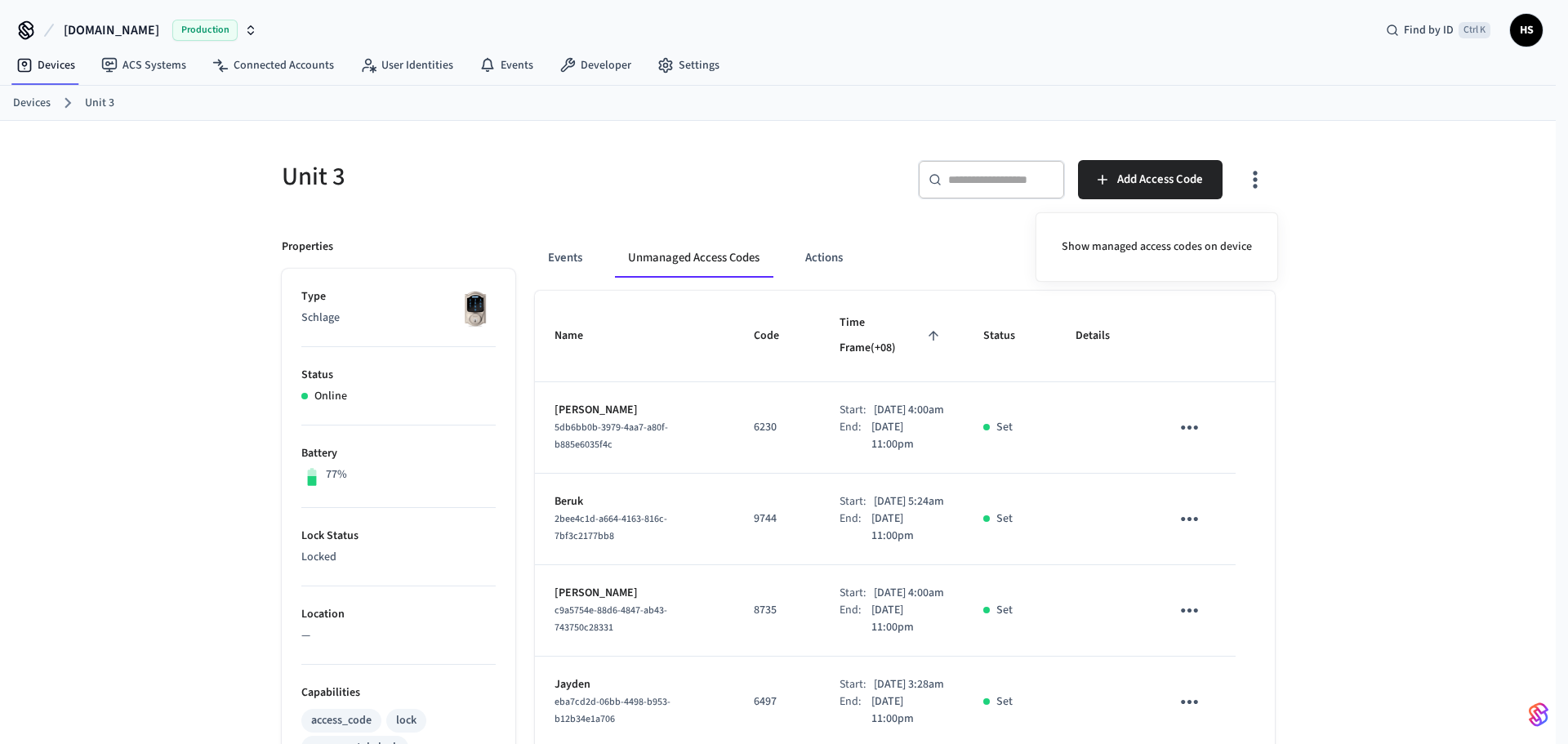
click at [1182, 270] on div "Show managed access codes on device" at bounding box center [1156, 247] width 242 height 69
click at [1172, 247] on li "Show managed access codes on device" at bounding box center [1157, 247] width 216 height 43
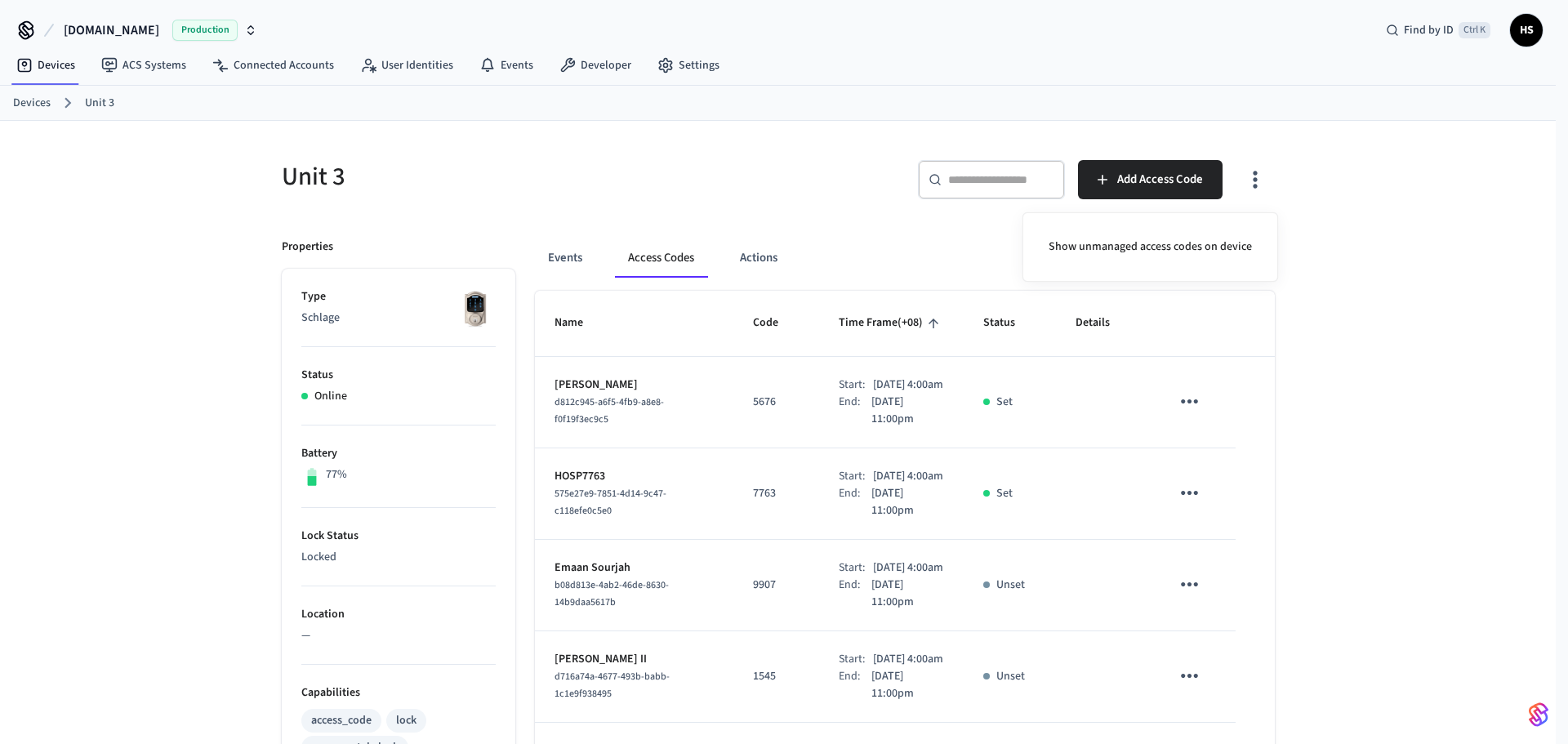
click at [1254, 185] on div at bounding box center [784, 372] width 1568 height 744
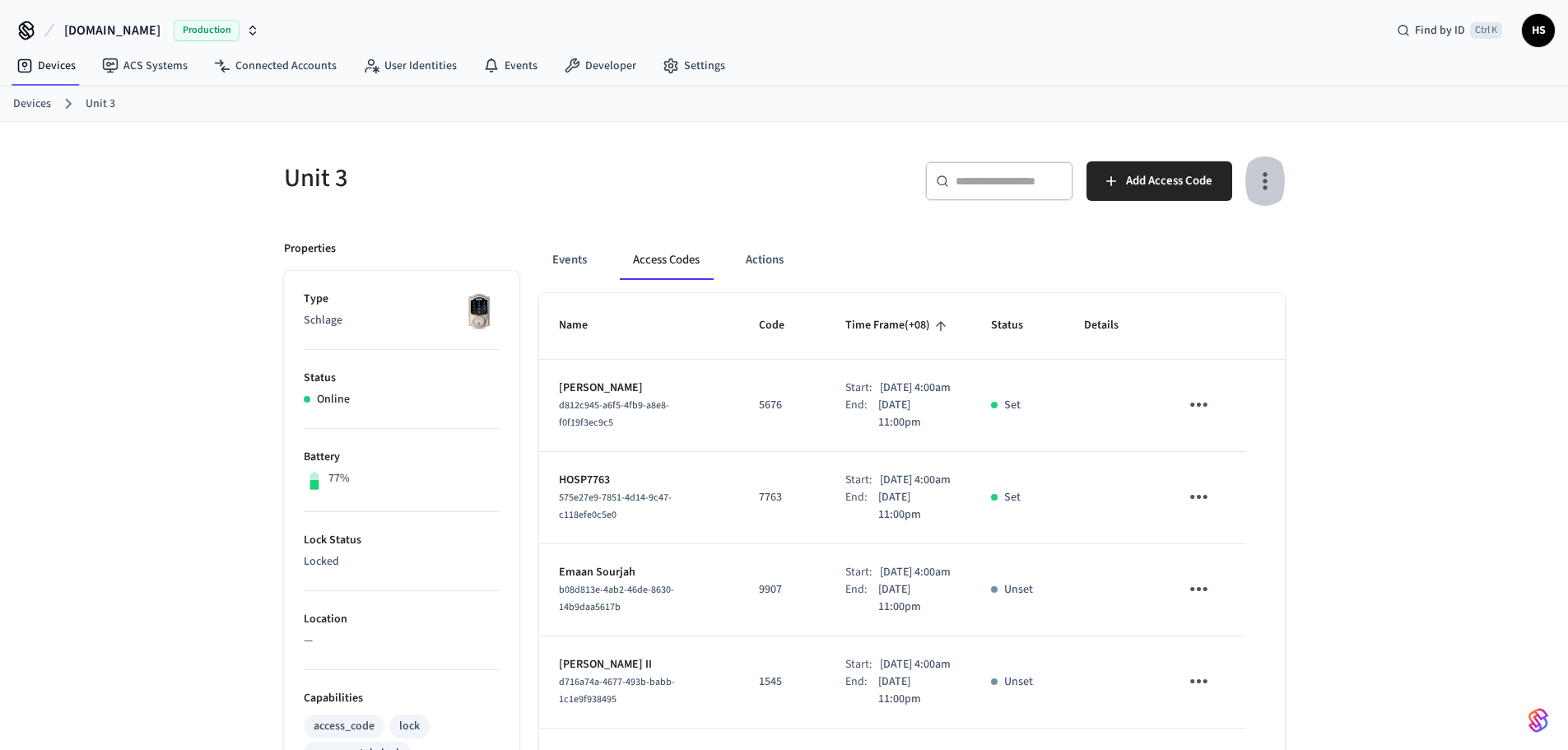
click at [1252, 178] on button "button" at bounding box center [1264, 180] width 38 height 66
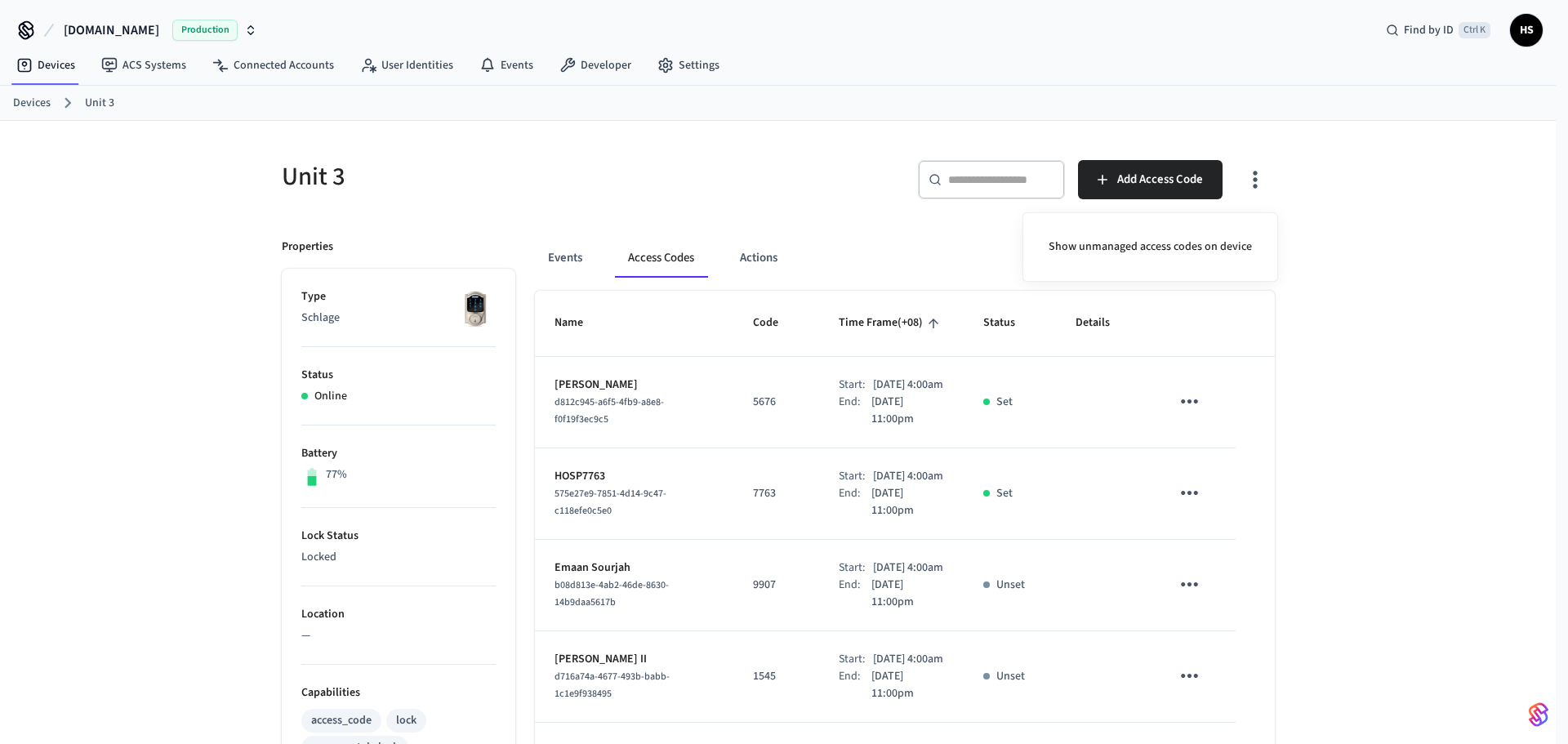
click at [1191, 224] on div "Show unmanaged access codes on device" at bounding box center [1150, 247] width 256 height 69
click at [1182, 263] on li "Show unmanaged access codes on device" at bounding box center [1150, 247] width 230 height 43
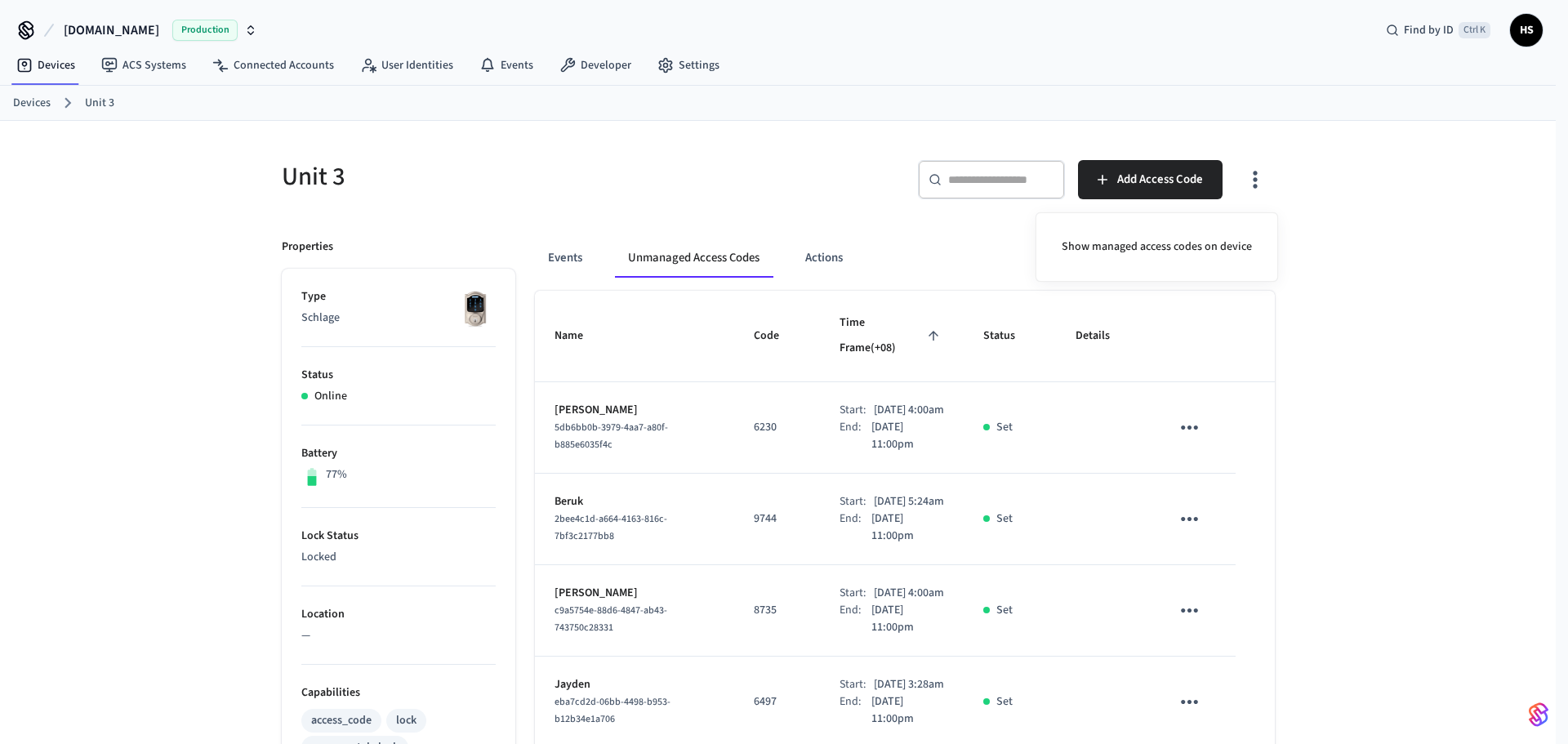
click at [693, 207] on div at bounding box center [784, 372] width 1568 height 744
click at [579, 259] on button "Events" at bounding box center [565, 258] width 61 height 39
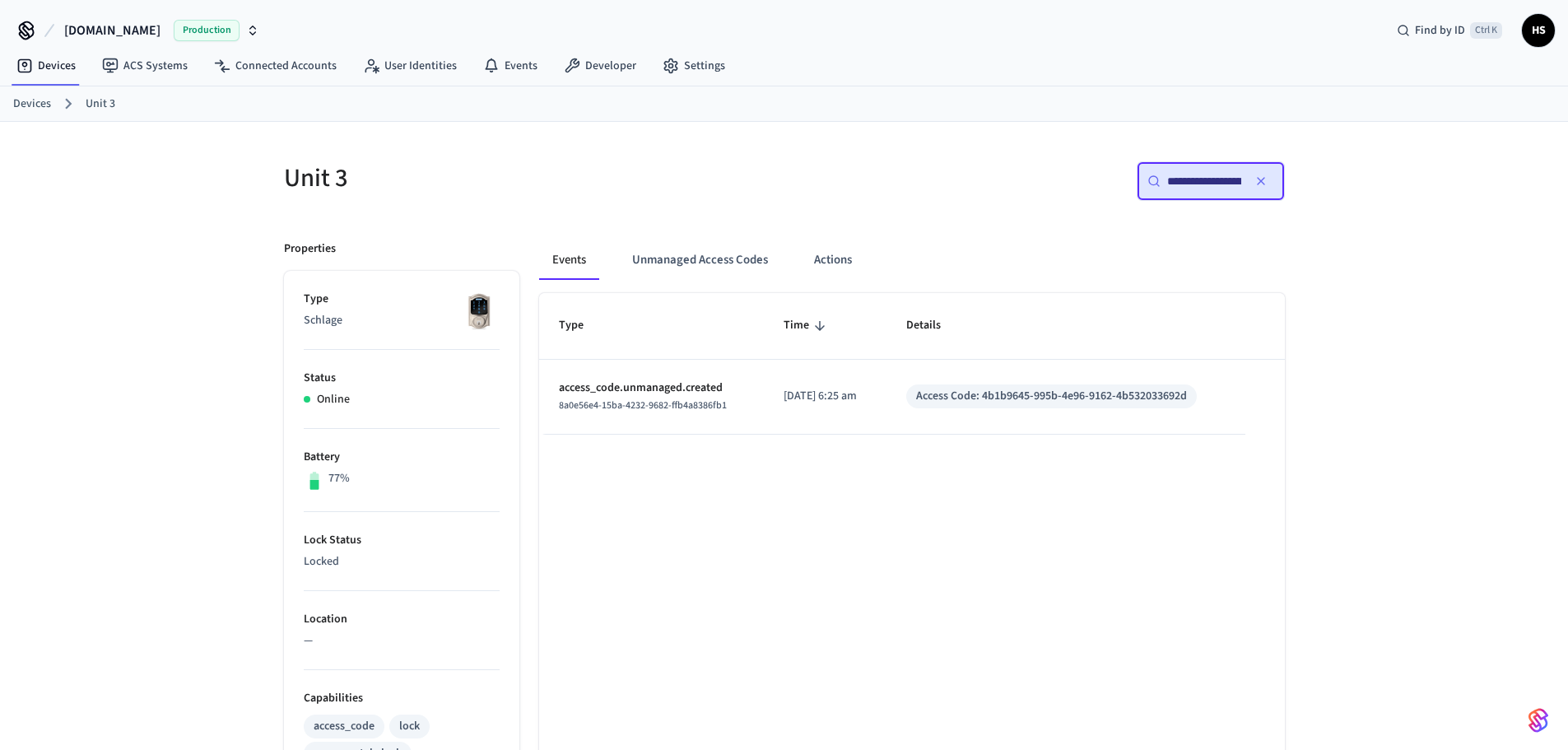
click at [1261, 182] on icon "button" at bounding box center [1262, 181] width 7 height 7
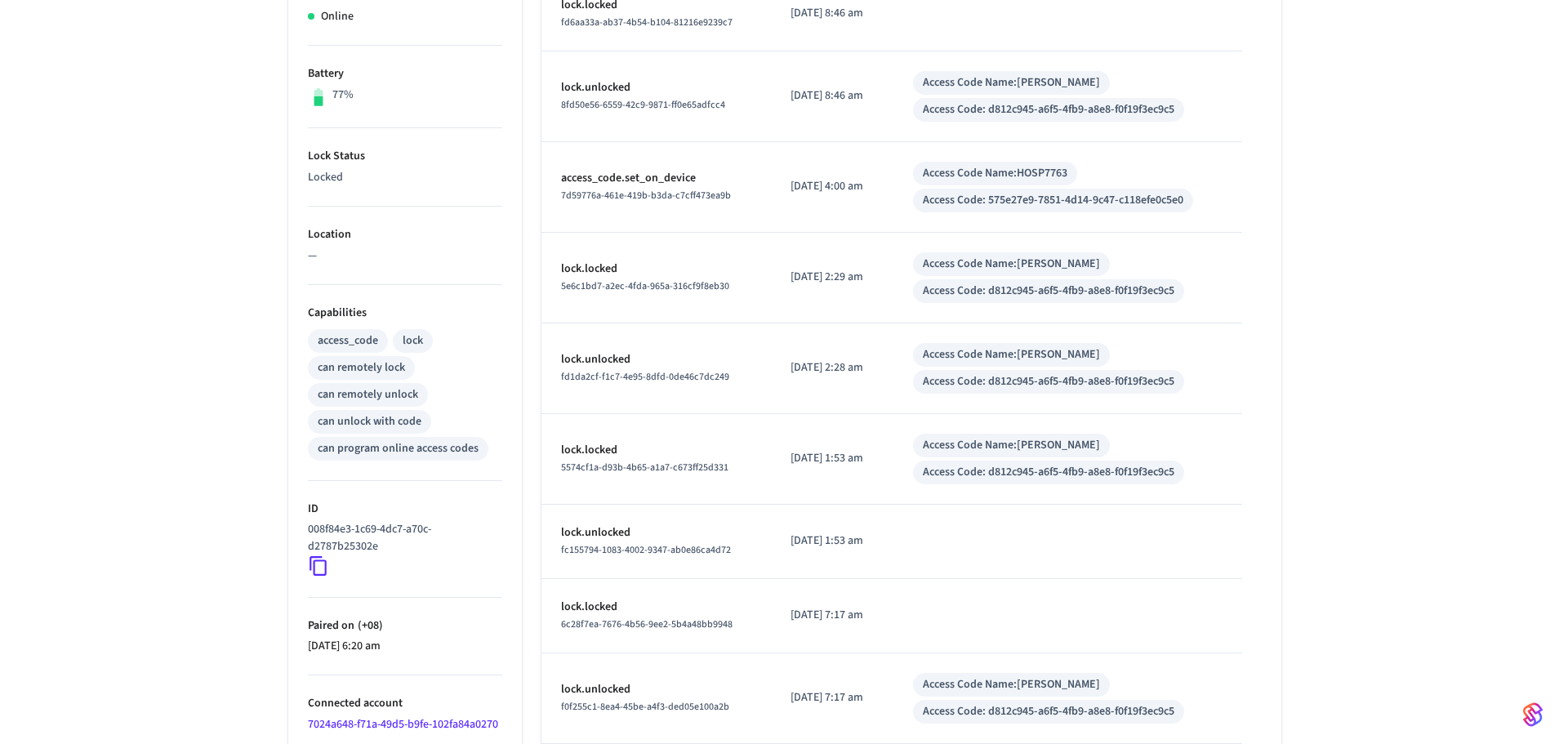
scroll to position [533, 0]
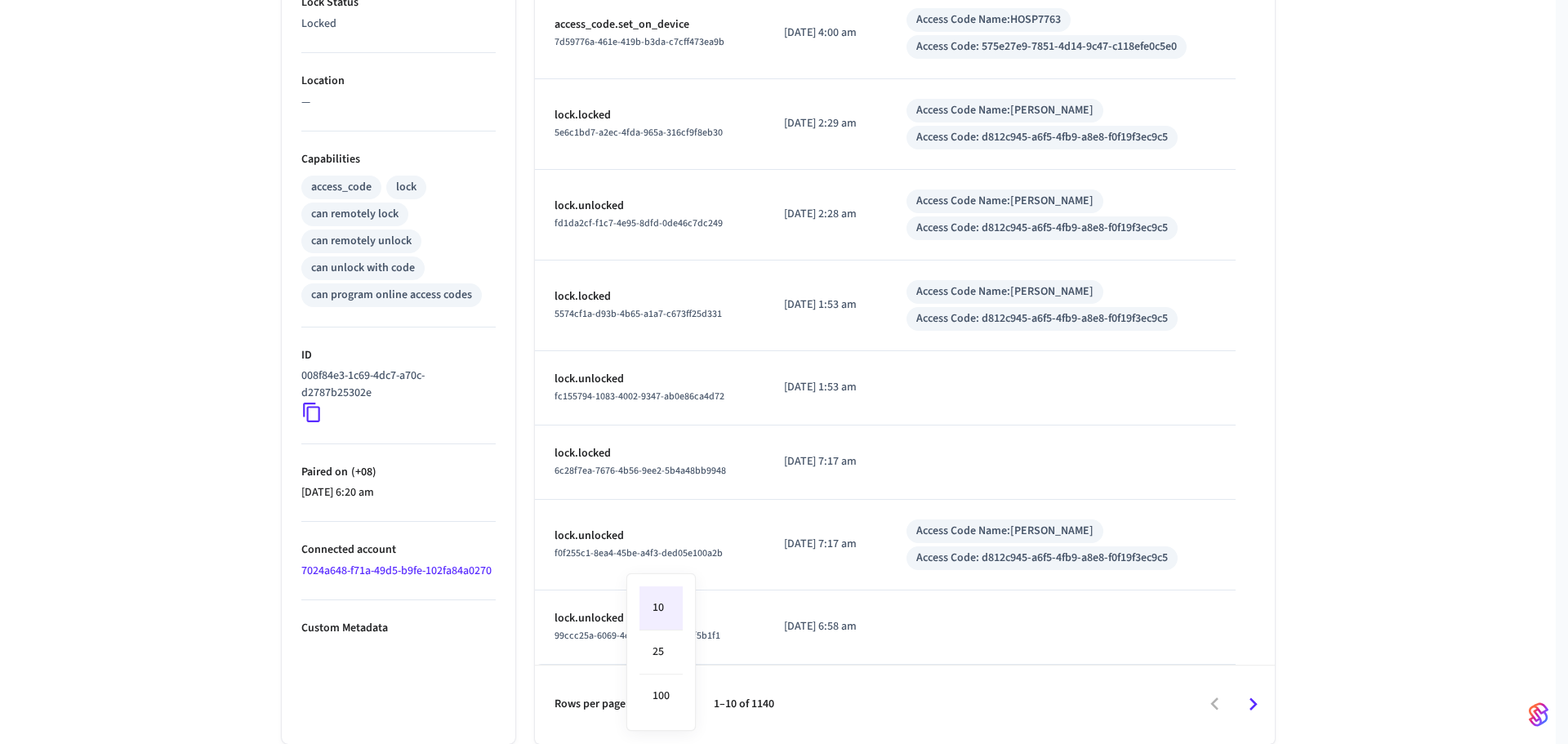
drag, startPoint x: 685, startPoint y: 705, endPoint x: 681, endPoint y: 714, distance: 9.8
click at [681, 714] on body "[DOMAIN_NAME] Production Find by ID Ctrl K HS Devices ACS Systems Connected Acc…" at bounding box center [784, 106] width 1568 height 1277
click at [652, 714] on li "100" at bounding box center [660, 696] width 43 height 43
type input "***"
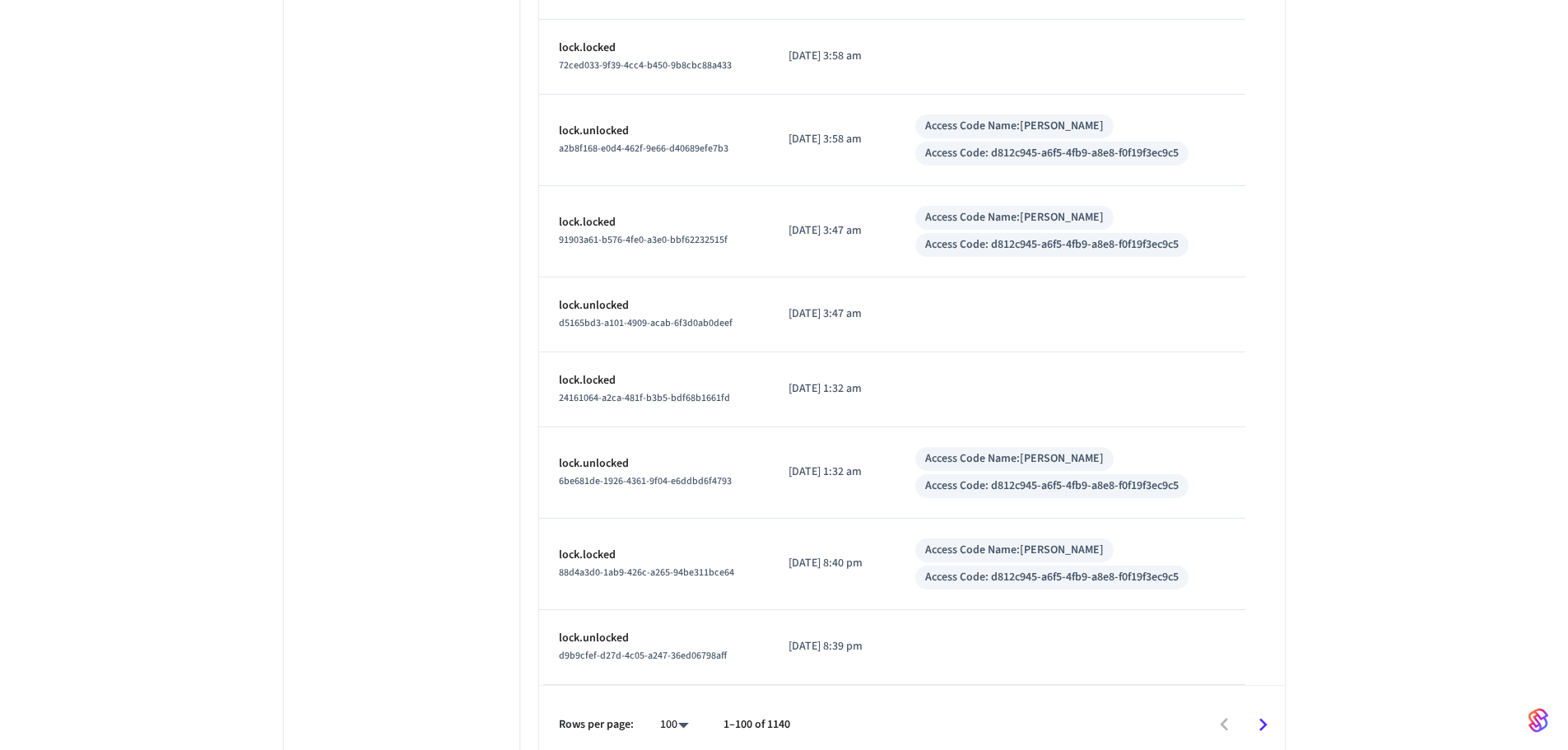
scroll to position [8020, 0]
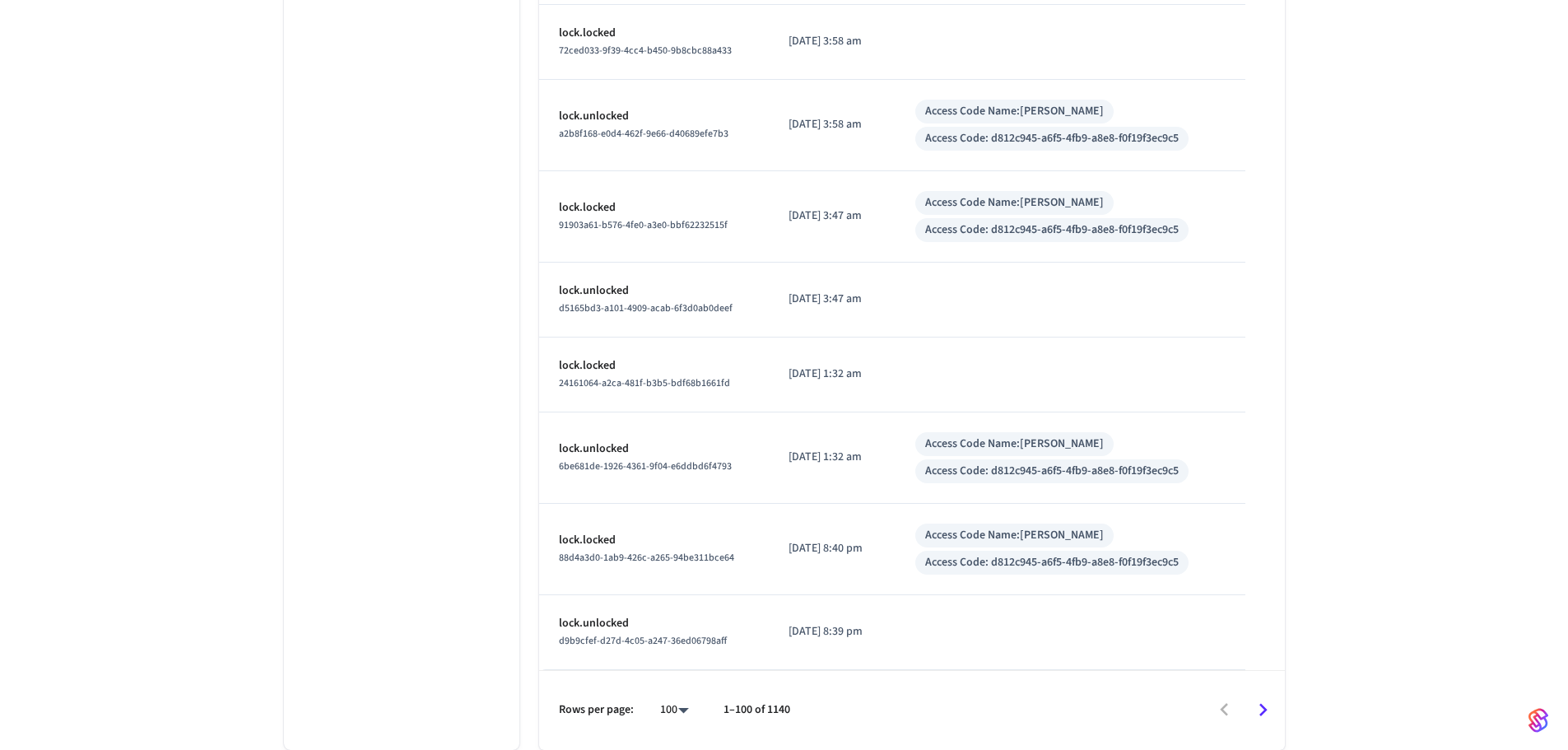
click at [1266, 713] on icon "Go to next page" at bounding box center [1263, 710] width 26 height 26
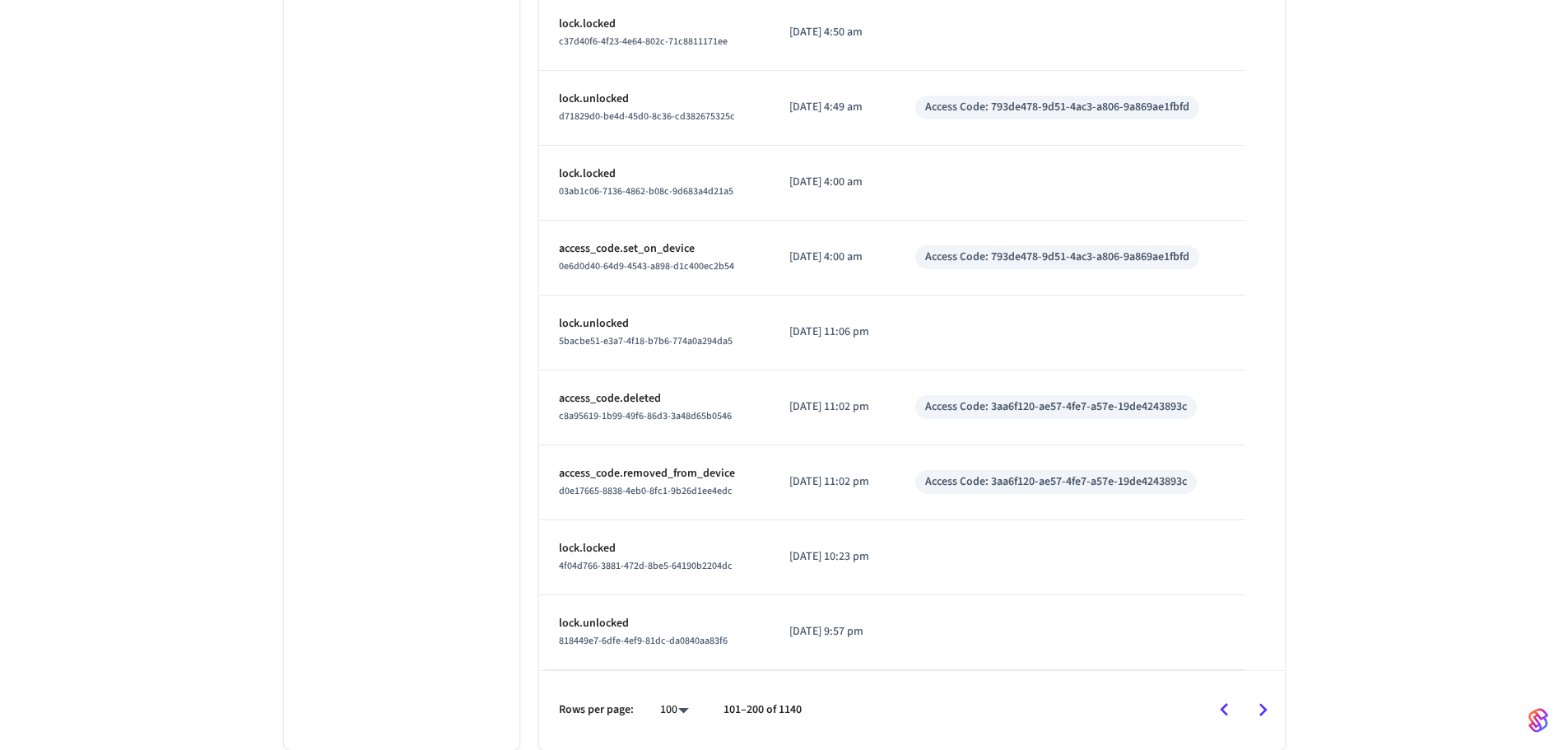
scroll to position [7181, 0]
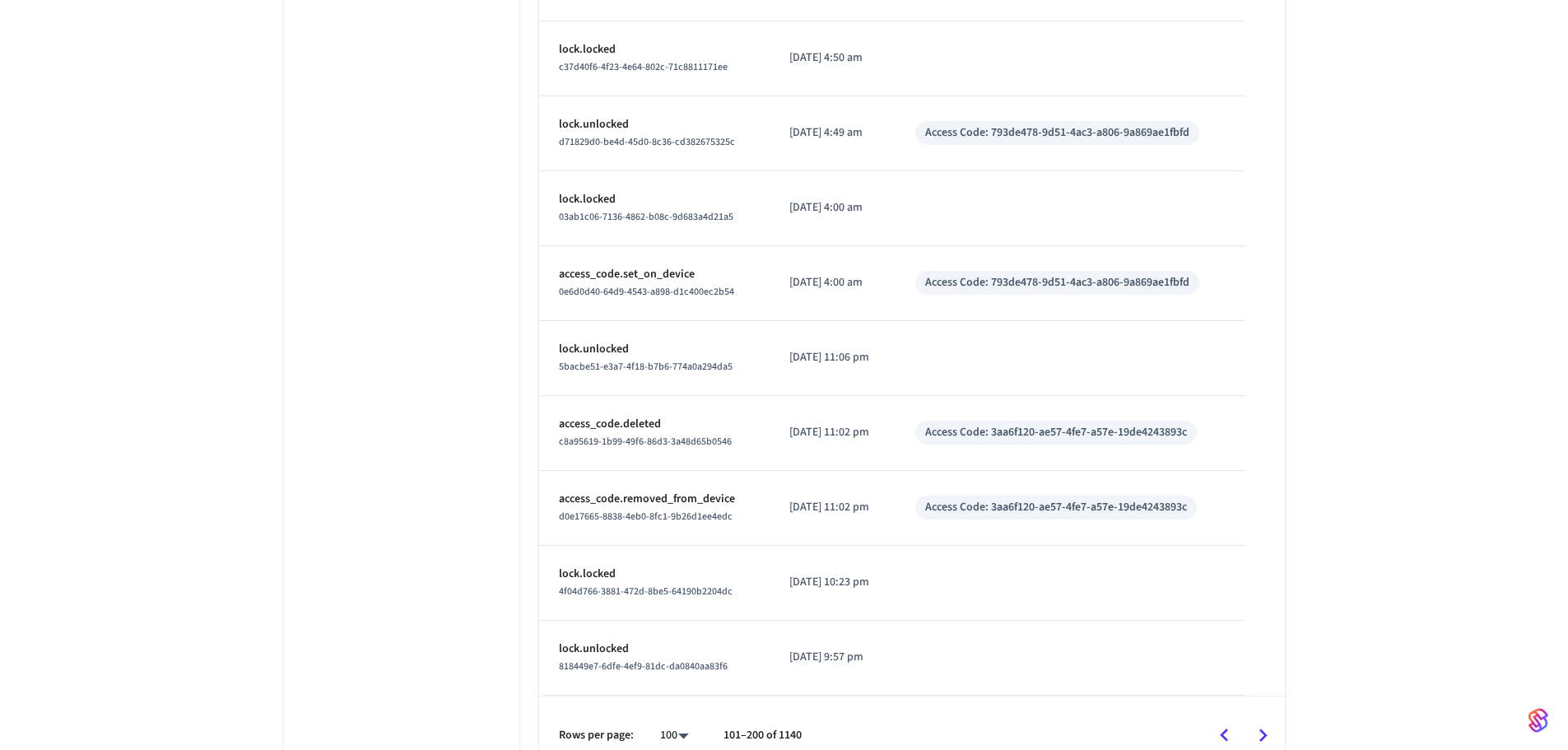
click at [1267, 723] on icon "Go to next page" at bounding box center [1263, 736] width 26 height 26
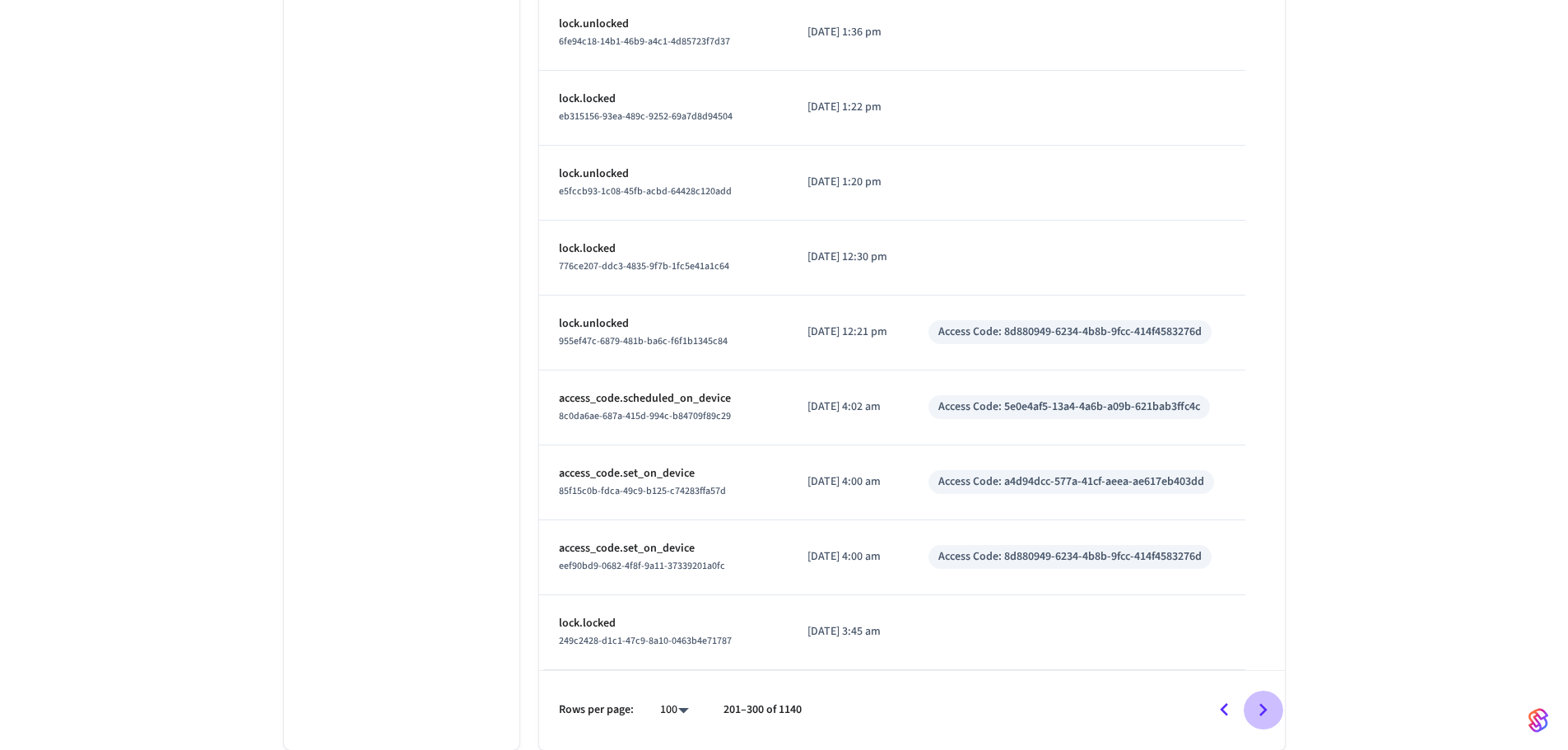
click at [1267, 713] on icon "Go to next page" at bounding box center [1263, 710] width 26 height 26
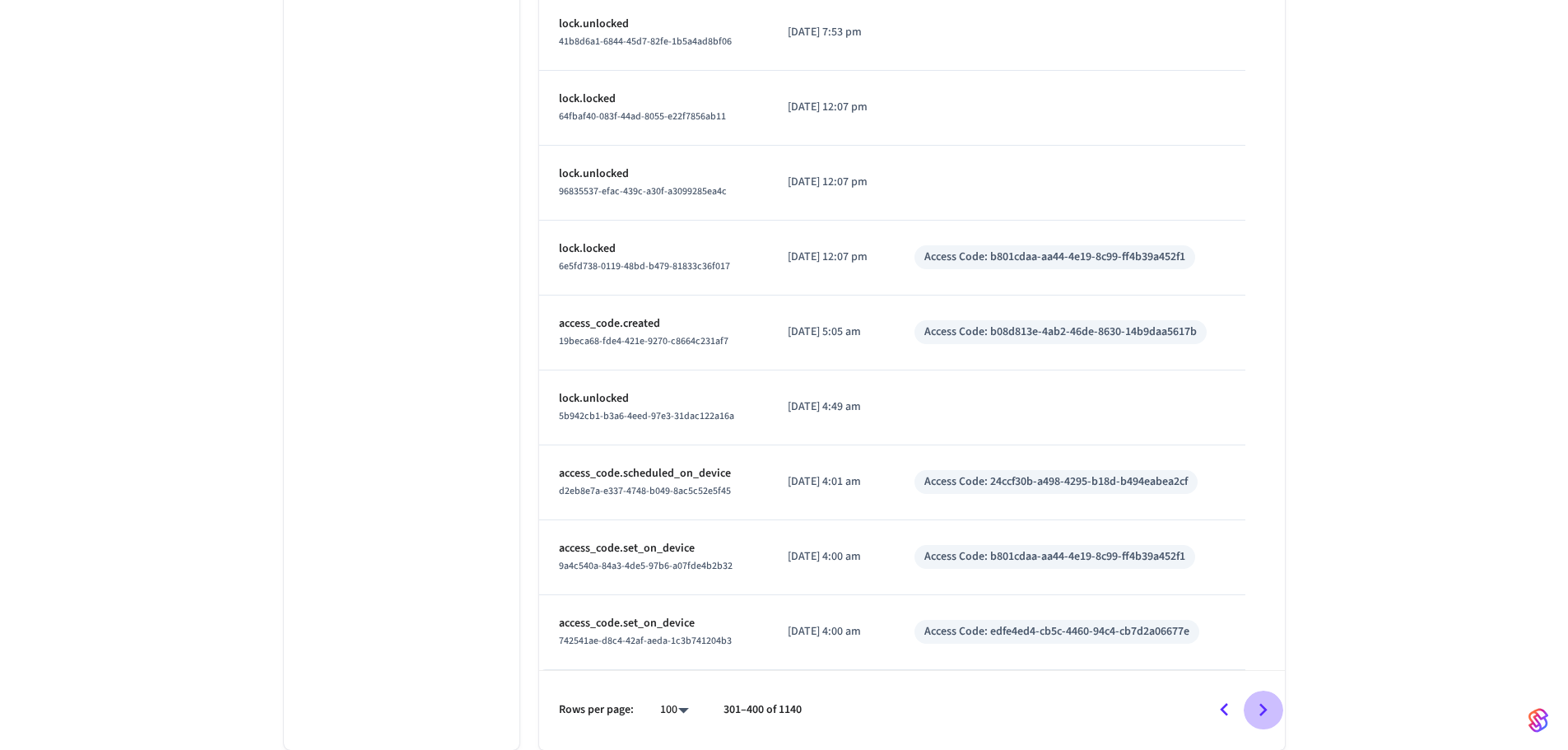
click at [1267, 713] on icon "Go to next page" at bounding box center [1263, 710] width 26 height 26
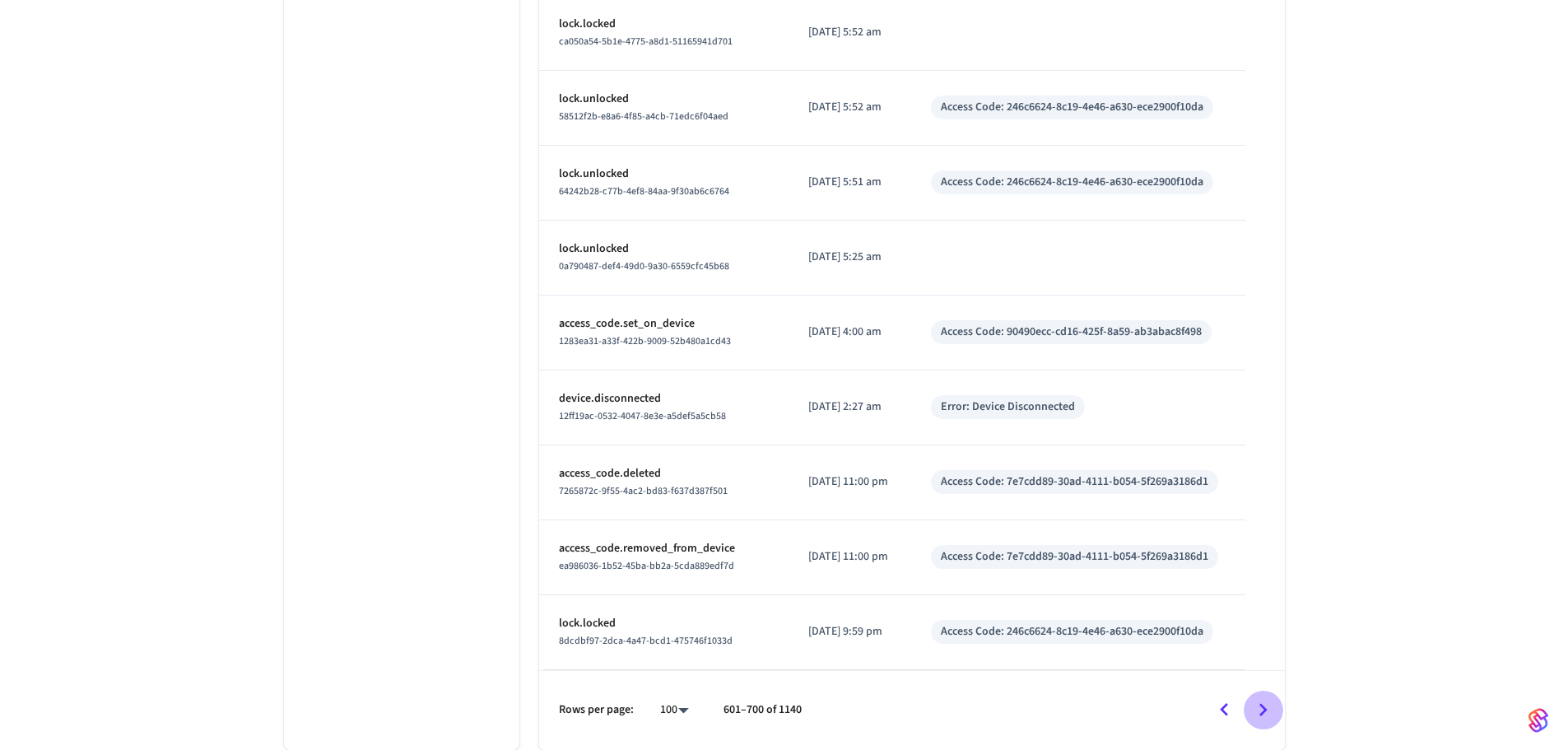
click at [1267, 713] on icon "Go to next page" at bounding box center [1263, 710] width 26 height 26
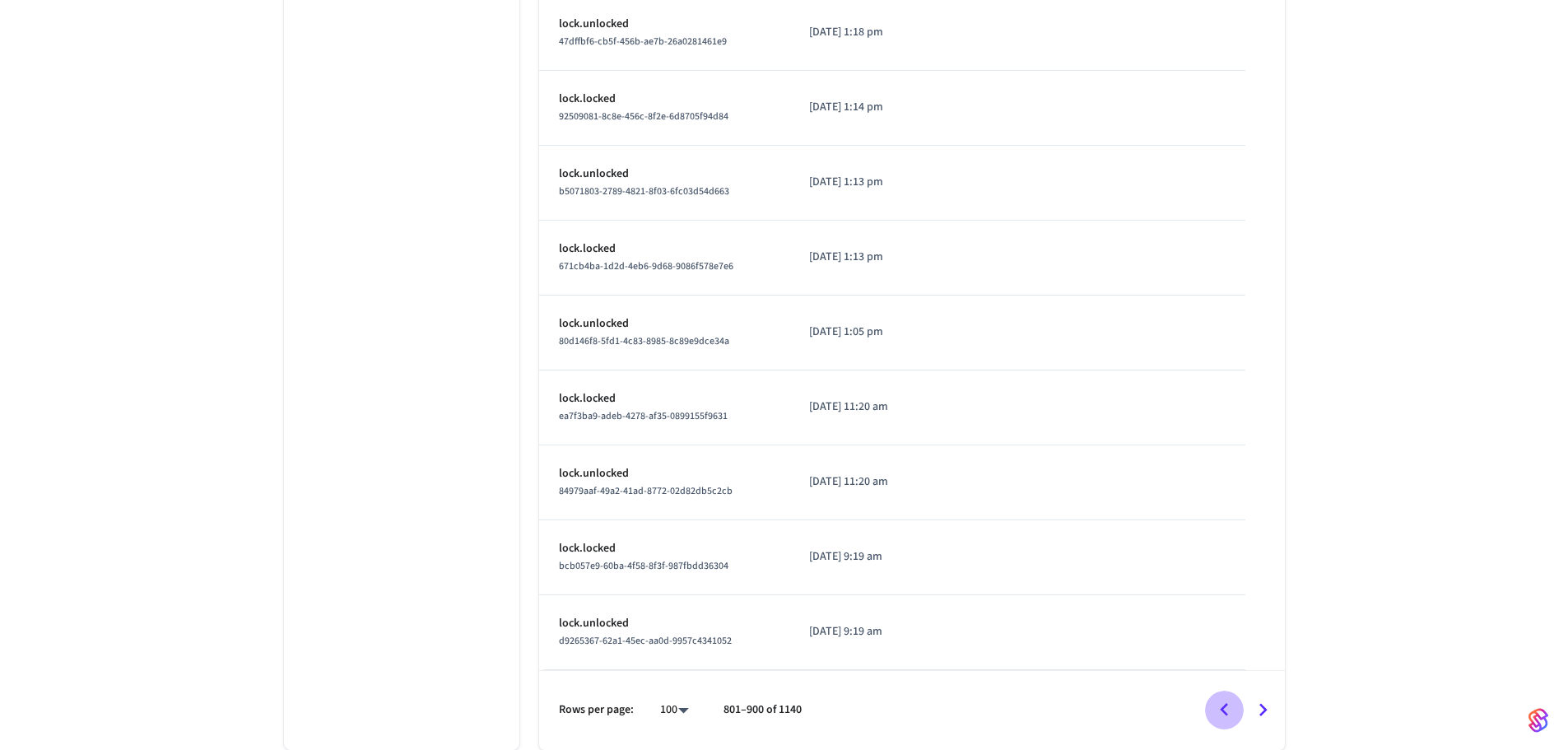
click at [1230, 710] on icon "Go to previous page" at bounding box center [1224, 710] width 26 height 26
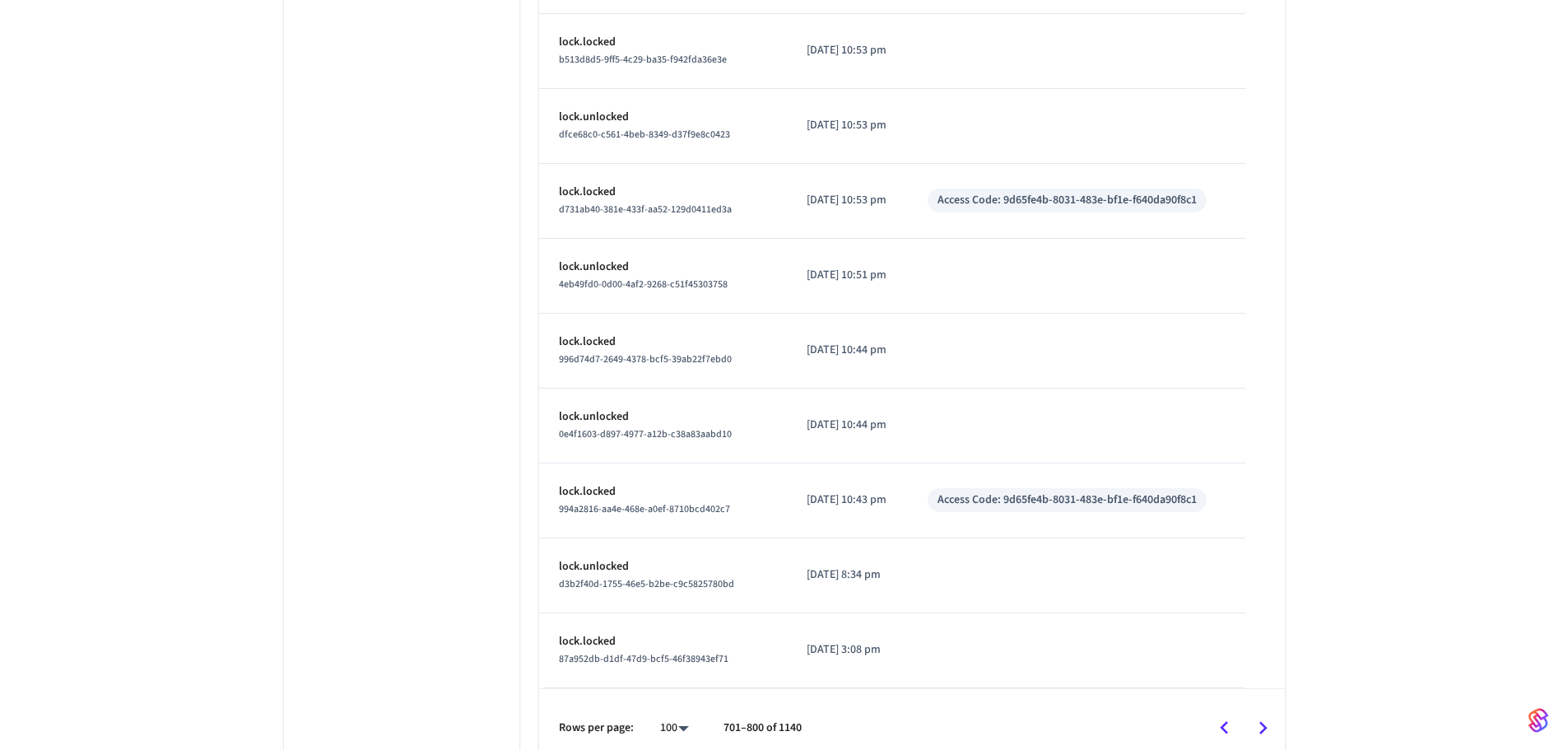
scroll to position [7296, 0]
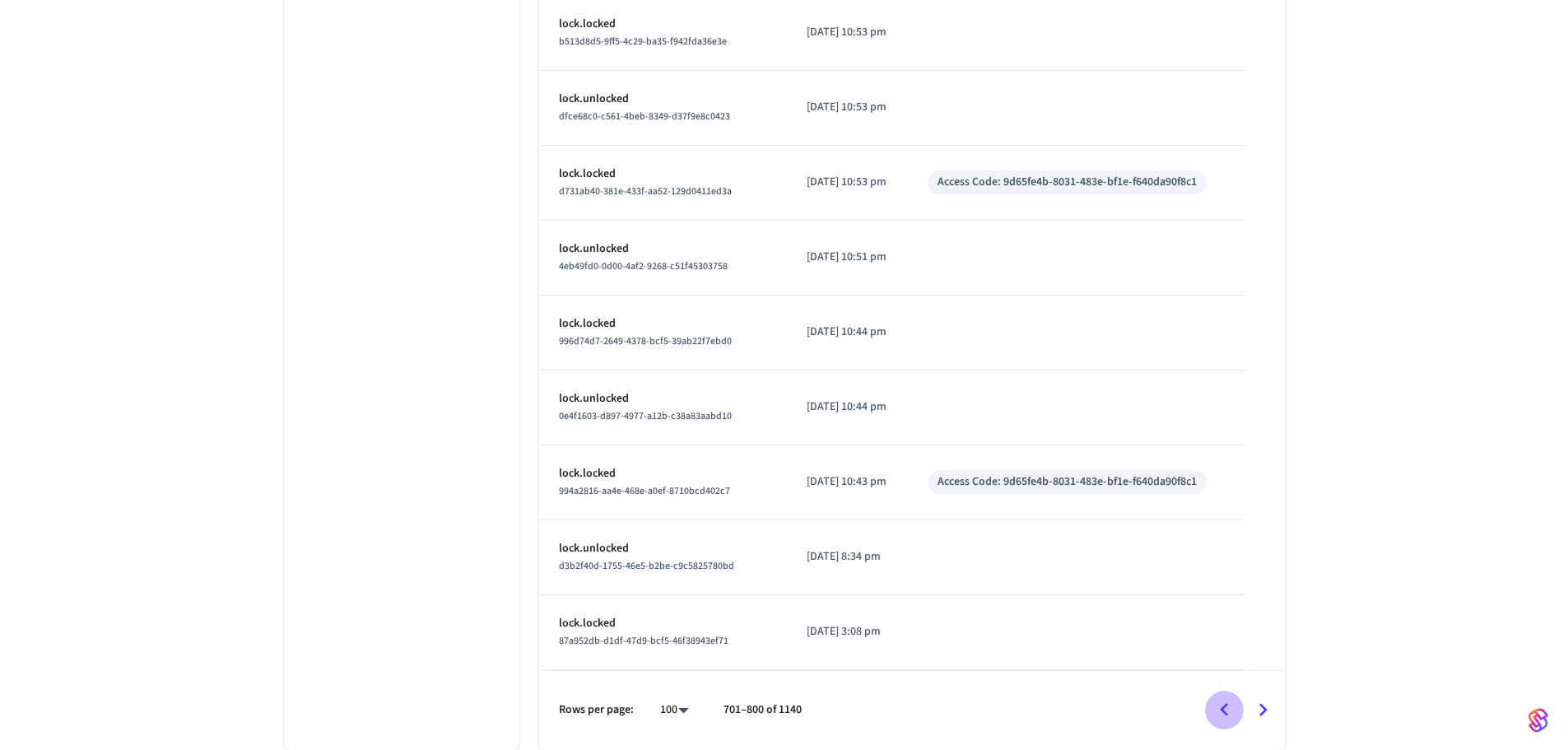
click at [1229, 728] on button "Go to previous page" at bounding box center [1224, 709] width 38 height 38
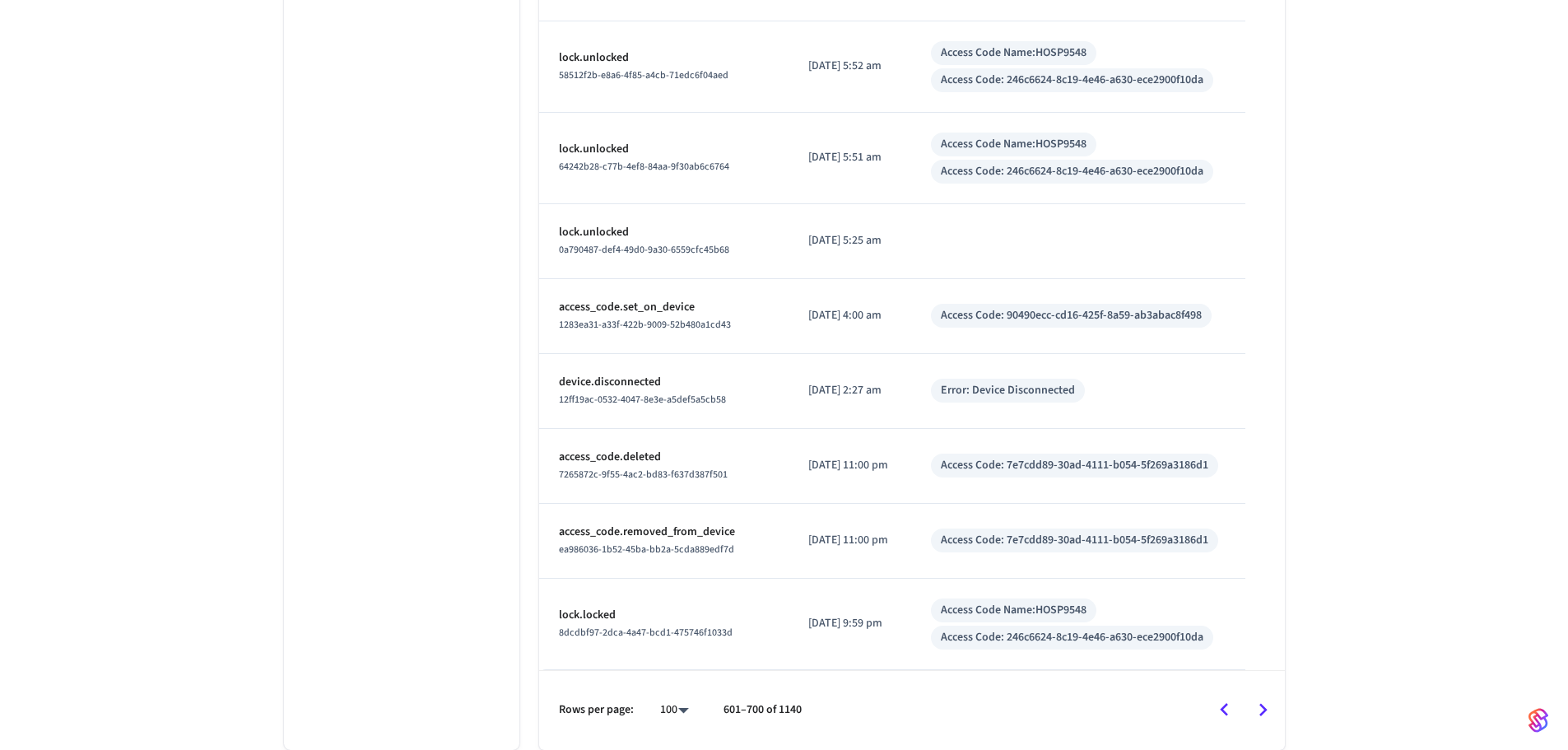
scroll to position [7246, 0]
click at [1230, 728] on button "Go to previous page" at bounding box center [1224, 709] width 38 height 38
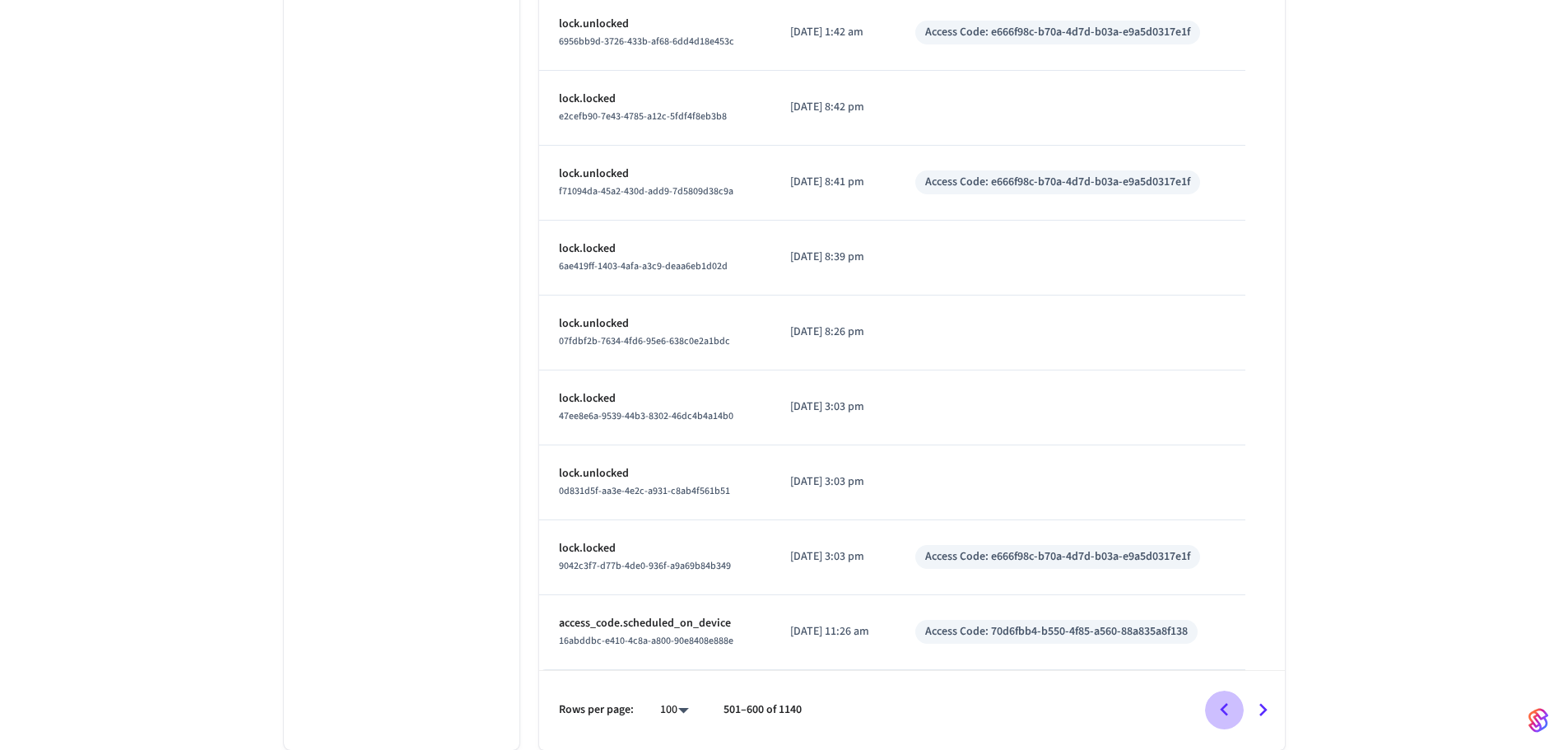
click at [1230, 728] on button "Go to previous page" at bounding box center [1224, 709] width 38 height 38
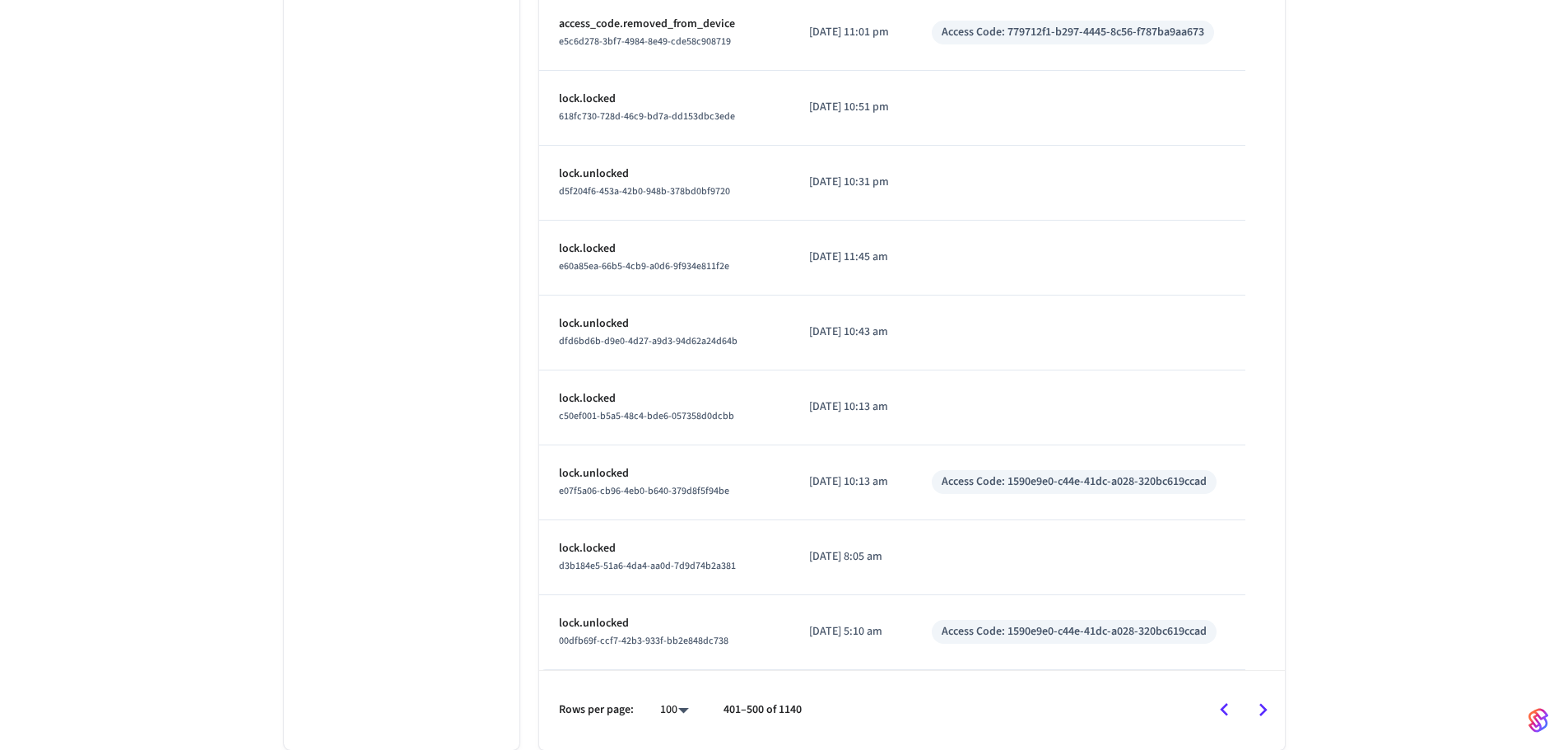
scroll to position [7181, 0]
click at [1256, 717] on icon "Go to next page" at bounding box center [1263, 710] width 26 height 26
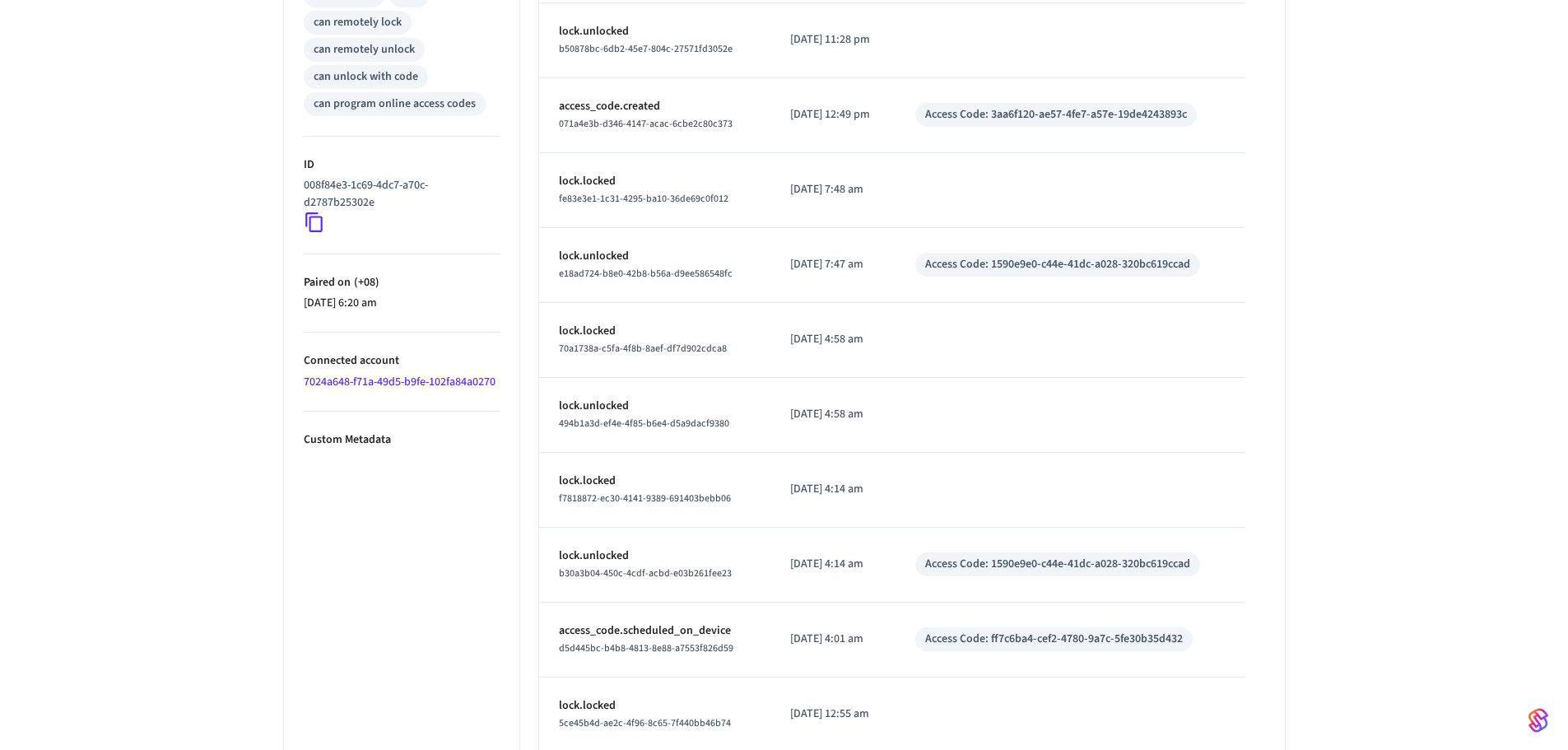
scroll to position [760, 0]
